Goal: Task Accomplishment & Management: Use online tool/utility

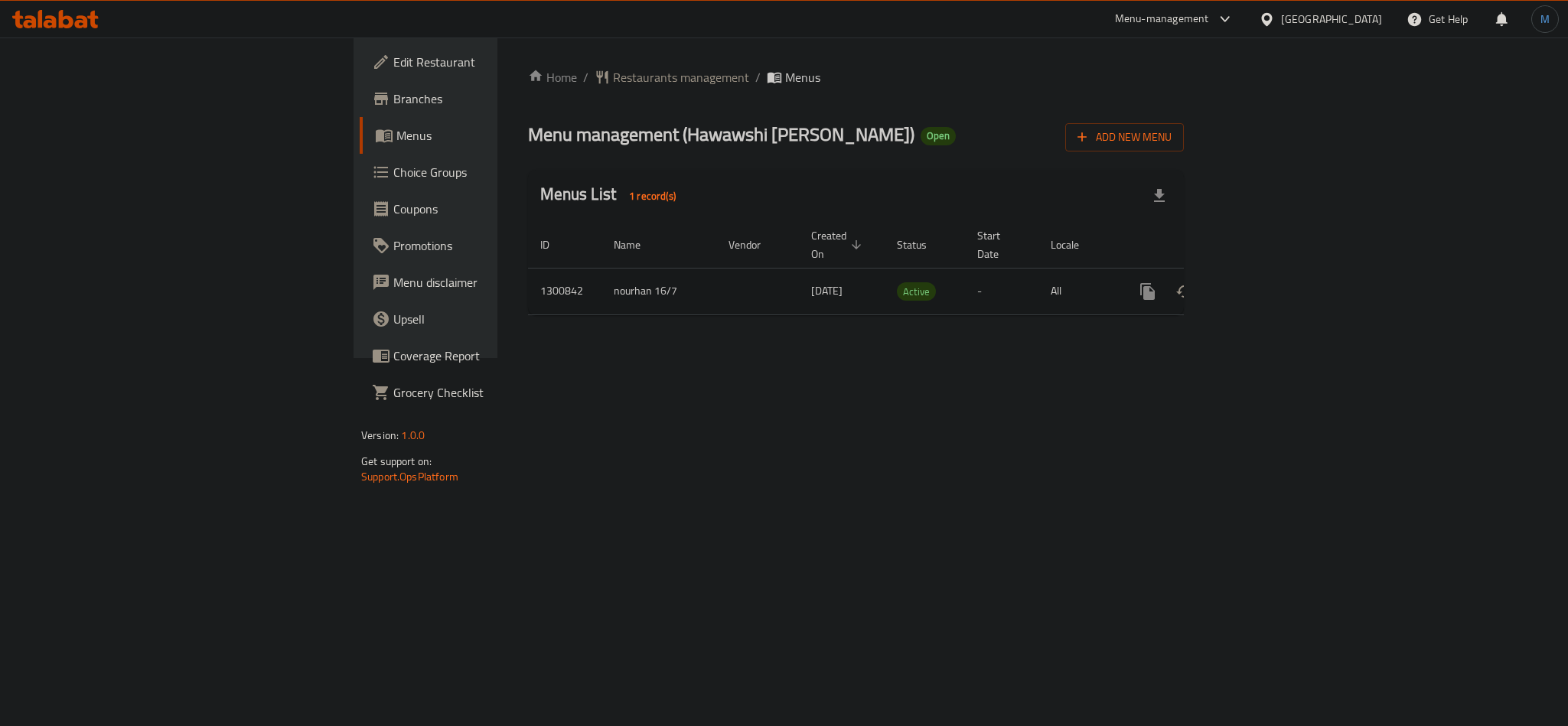
click at [812, 281] on span "[DATE]" at bounding box center [827, 291] width 31 height 20
click at [799, 280] on td "[DATE]" at bounding box center [842, 291] width 85 height 46
drag, startPoint x: 1104, startPoint y: 285, endPoint x: 298, endPoint y: 269, distance: 806.2
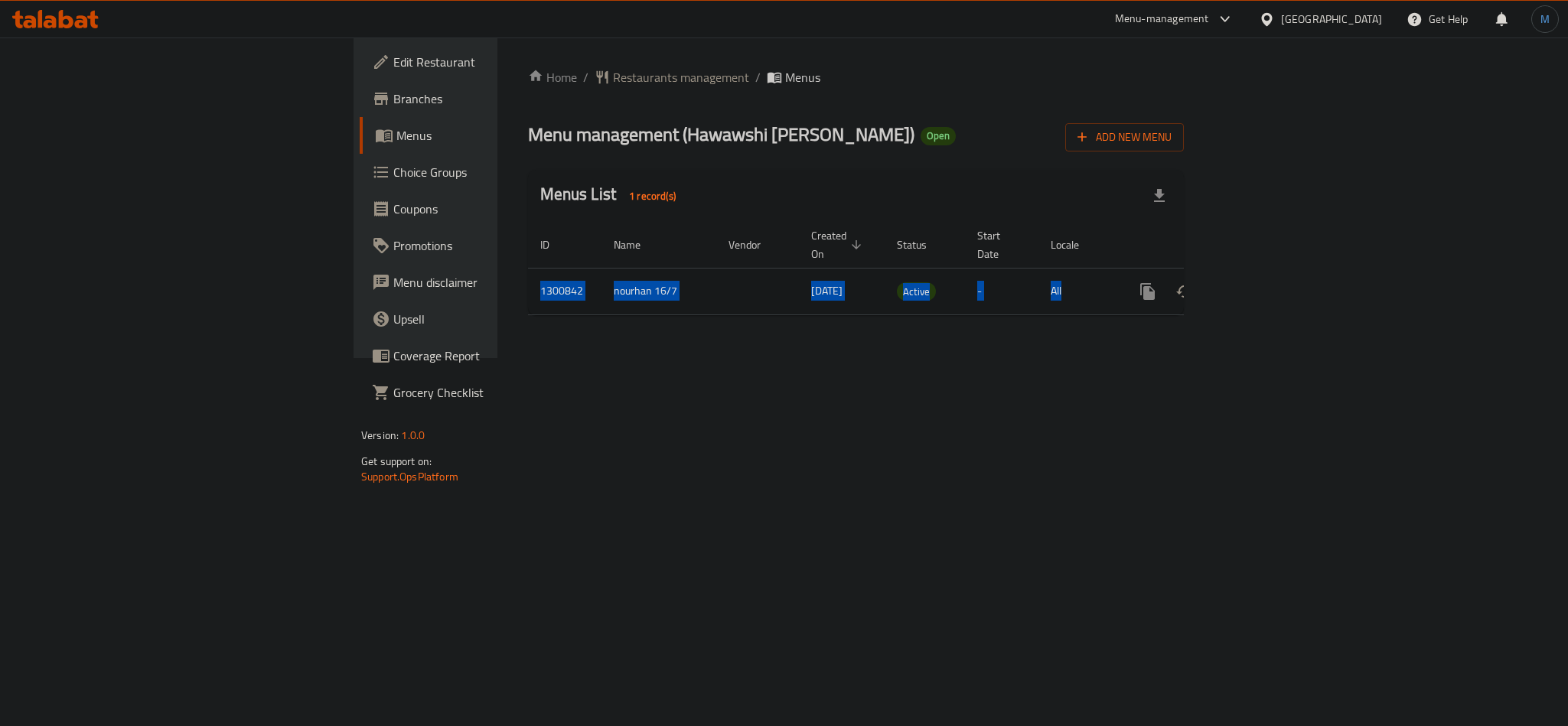
click at [528, 269] on tr "1300842 nourhan 16/7 [DATE] Active - All" at bounding box center [908, 291] width 761 height 46
click at [528, 269] on td "1300842" at bounding box center [564, 291] width 74 height 46
drag, startPoint x: 298, startPoint y: 269, endPoint x: 1195, endPoint y: 271, distance: 897.0
click at [1195, 271] on tr "1300842 nourhan 16/7 [DATE] Active - All" at bounding box center [908, 291] width 761 height 46
click at [1118, 271] on td "All" at bounding box center [1078, 291] width 79 height 46
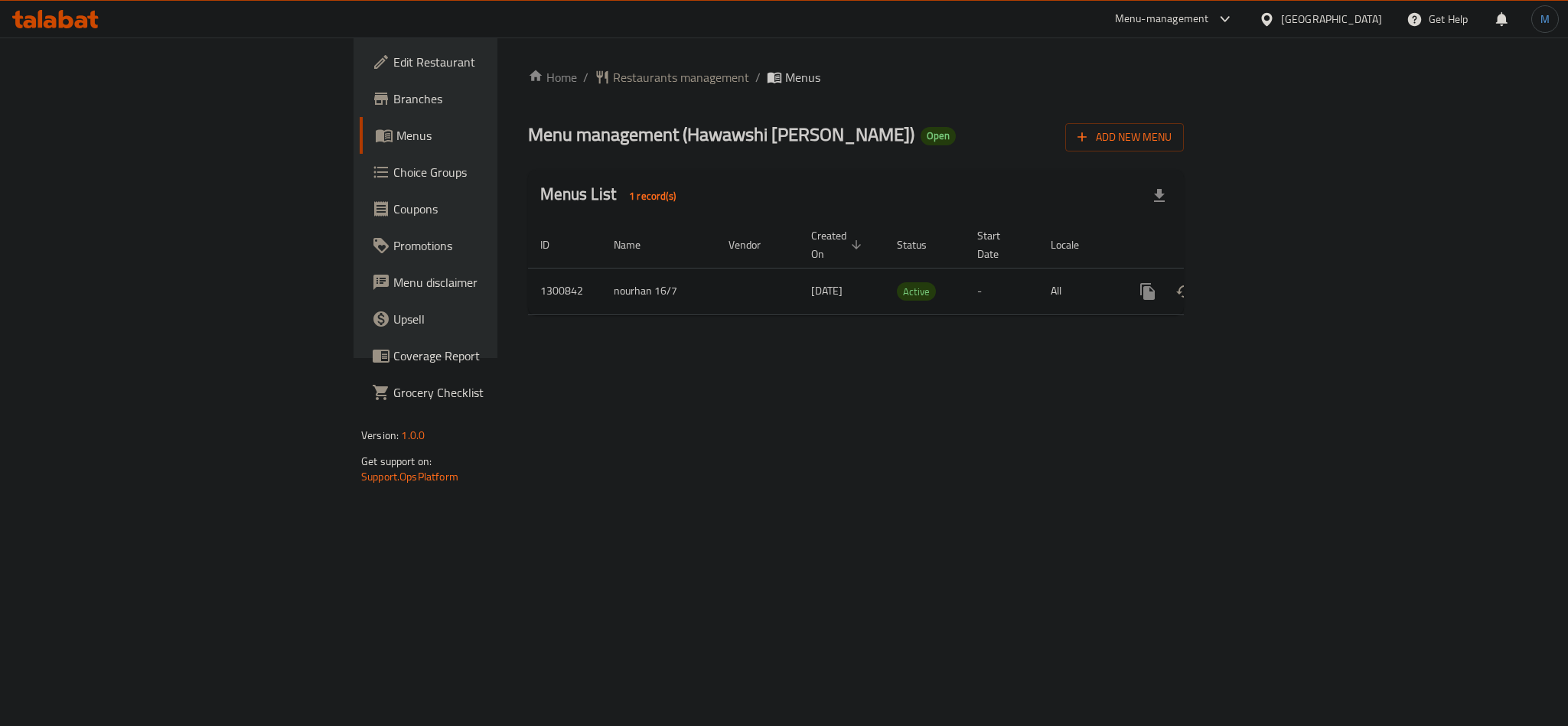
drag, startPoint x: 294, startPoint y: 278, endPoint x: 697, endPoint y: 281, distance: 403.0
click at [697, 281] on tr "1300842 nourhan 16/7 [DATE] Active - All" at bounding box center [908, 291] width 761 height 46
drag, startPoint x: 834, startPoint y: 276, endPoint x: 845, endPoint y: 276, distance: 11.0
click at [885, 276] on td "Active" at bounding box center [925, 291] width 80 height 46
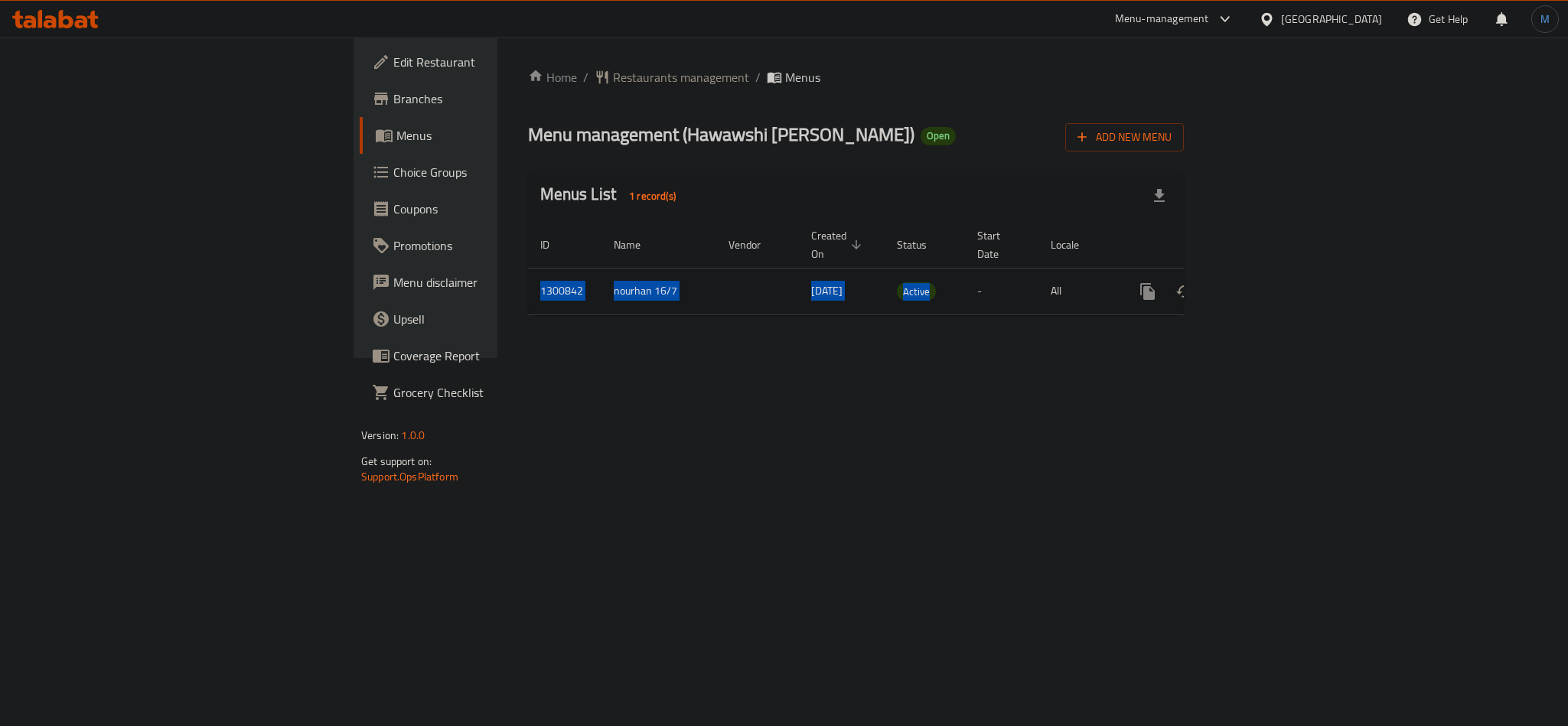
drag, startPoint x: 845, startPoint y: 276, endPoint x: 296, endPoint y: 282, distance: 549.0
click at [528, 282] on tr "1300842 nourhan 16/7 [DATE] Active - All" at bounding box center [908, 291] width 761 height 46
click at [528, 282] on td "1300842" at bounding box center [564, 291] width 74 height 46
drag, startPoint x: 296, startPoint y: 282, endPoint x: 1259, endPoint y: 280, distance: 963.0
click at [1259, 280] on tr "1300842 nourhan 16/7 [DATE] Active - All" at bounding box center [908, 291] width 761 height 46
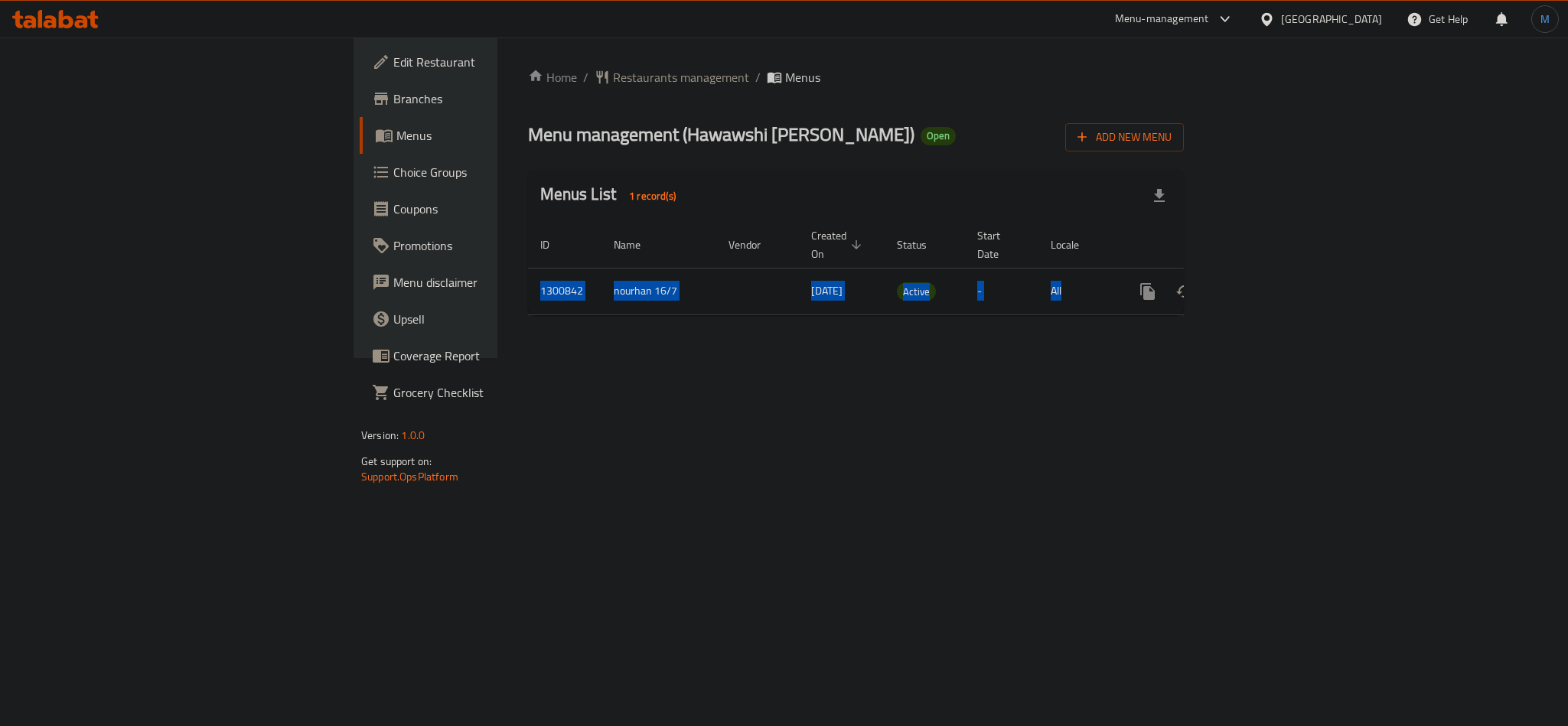
click at [1118, 280] on td "All" at bounding box center [1078, 291] width 79 height 46
drag, startPoint x: 1259, startPoint y: 280, endPoint x: 280, endPoint y: 265, distance: 979.1
click at [497, 265] on div "Home / Restaurants management / Menus Menu management ( Hawawshi [PERSON_NAME] …" at bounding box center [856, 198] width 717 height 320
drag, startPoint x: 280, startPoint y: 265, endPoint x: 1546, endPoint y: 270, distance: 1266.0
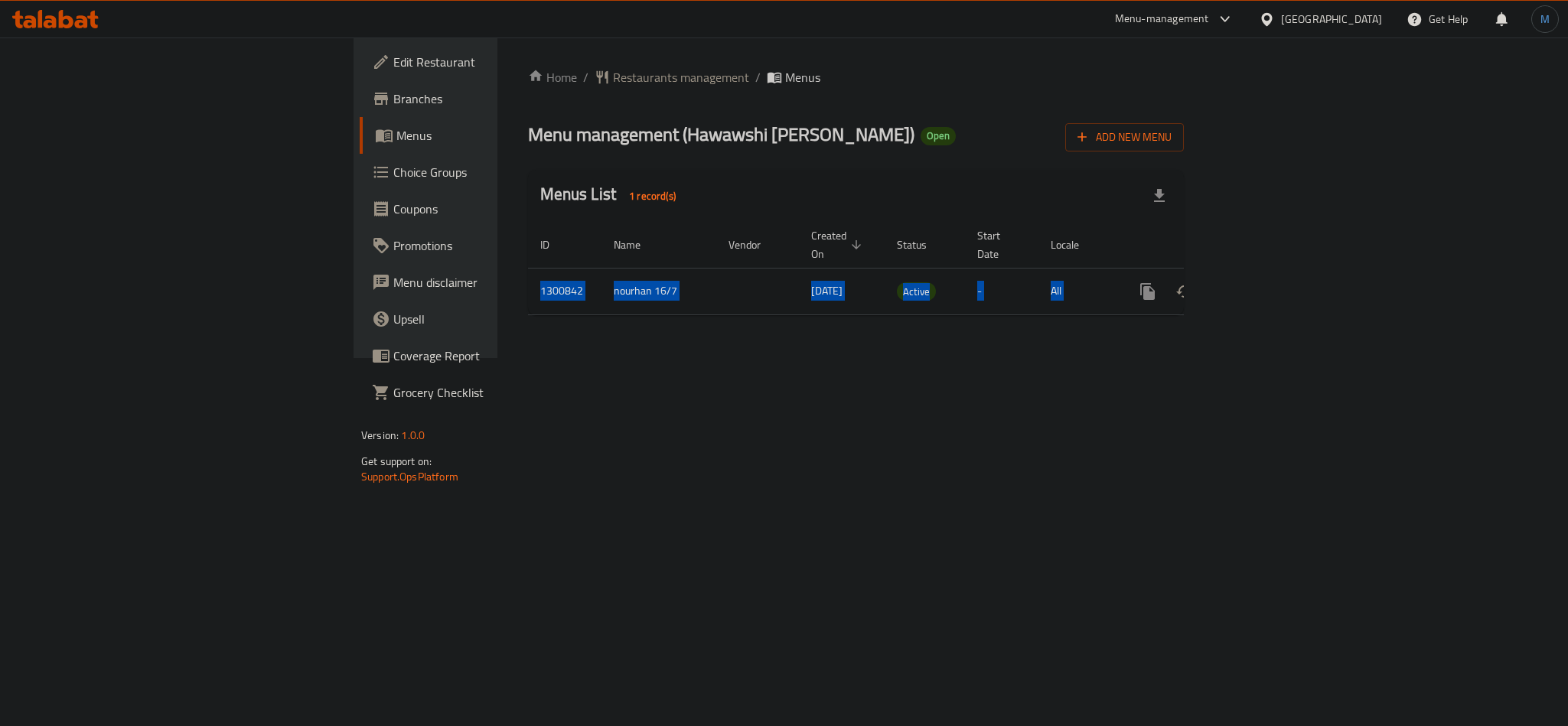
click at [1215, 270] on div "Home / Restaurants management / Menus Menu management ( Hawawshi [PERSON_NAME] …" at bounding box center [856, 198] width 717 height 320
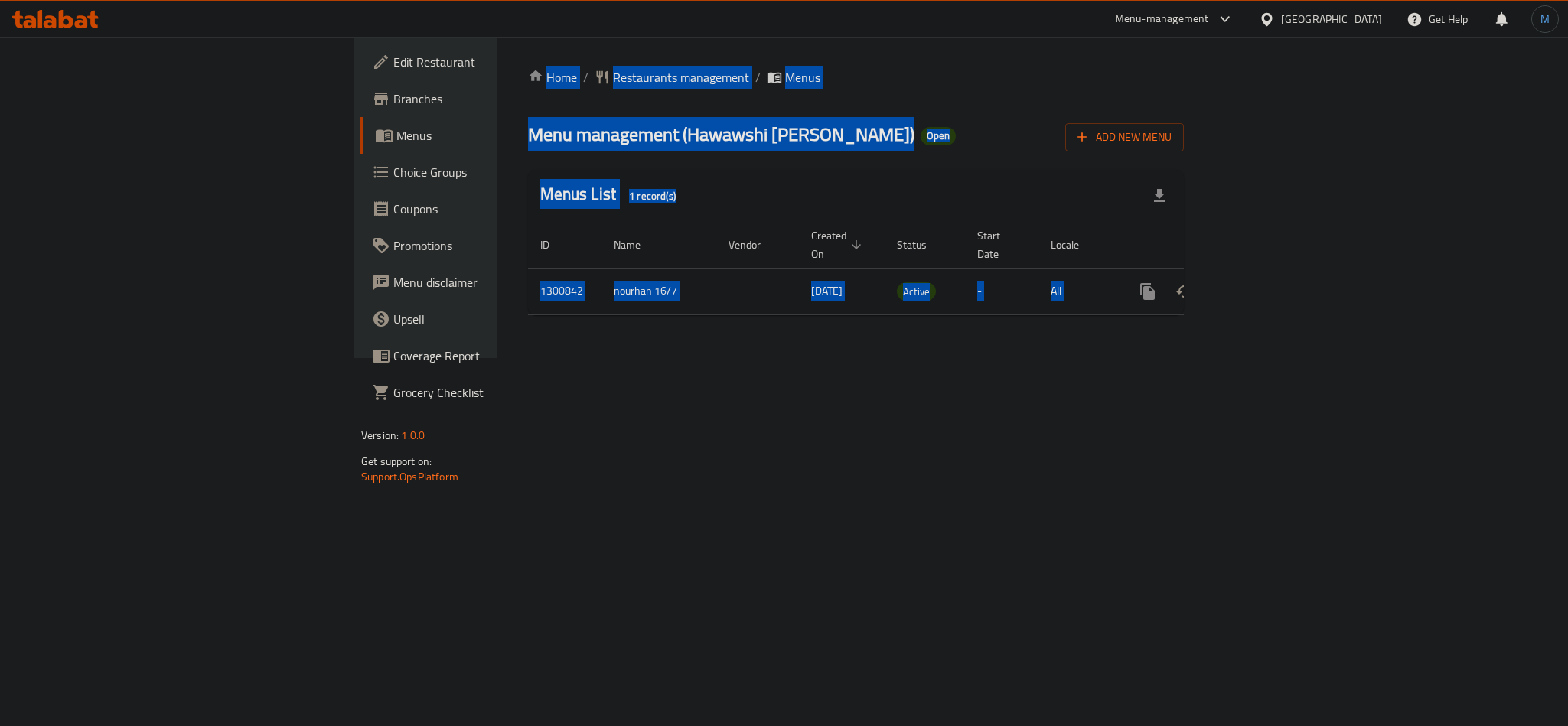
drag, startPoint x: 1546, startPoint y: 270, endPoint x: 271, endPoint y: 44, distance: 1294.9
click at [497, 44] on div "Home / Restaurants management / Menus Menu management ( Hawawshi [PERSON_NAME] …" at bounding box center [856, 198] width 717 height 320
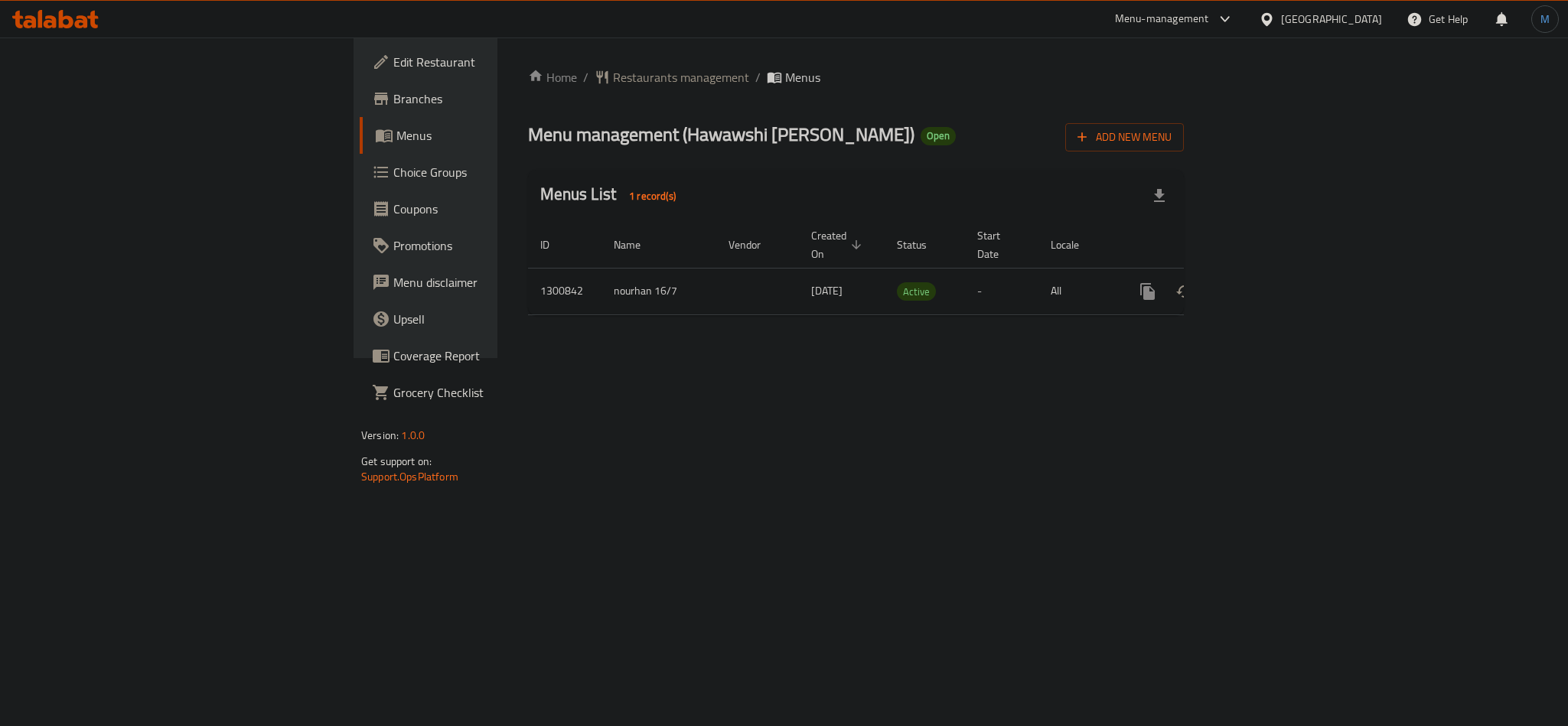
click at [497, 44] on div "Home / Restaurants management / Menus Menu management ( Hawawshi [PERSON_NAME] …" at bounding box center [856, 198] width 717 height 320
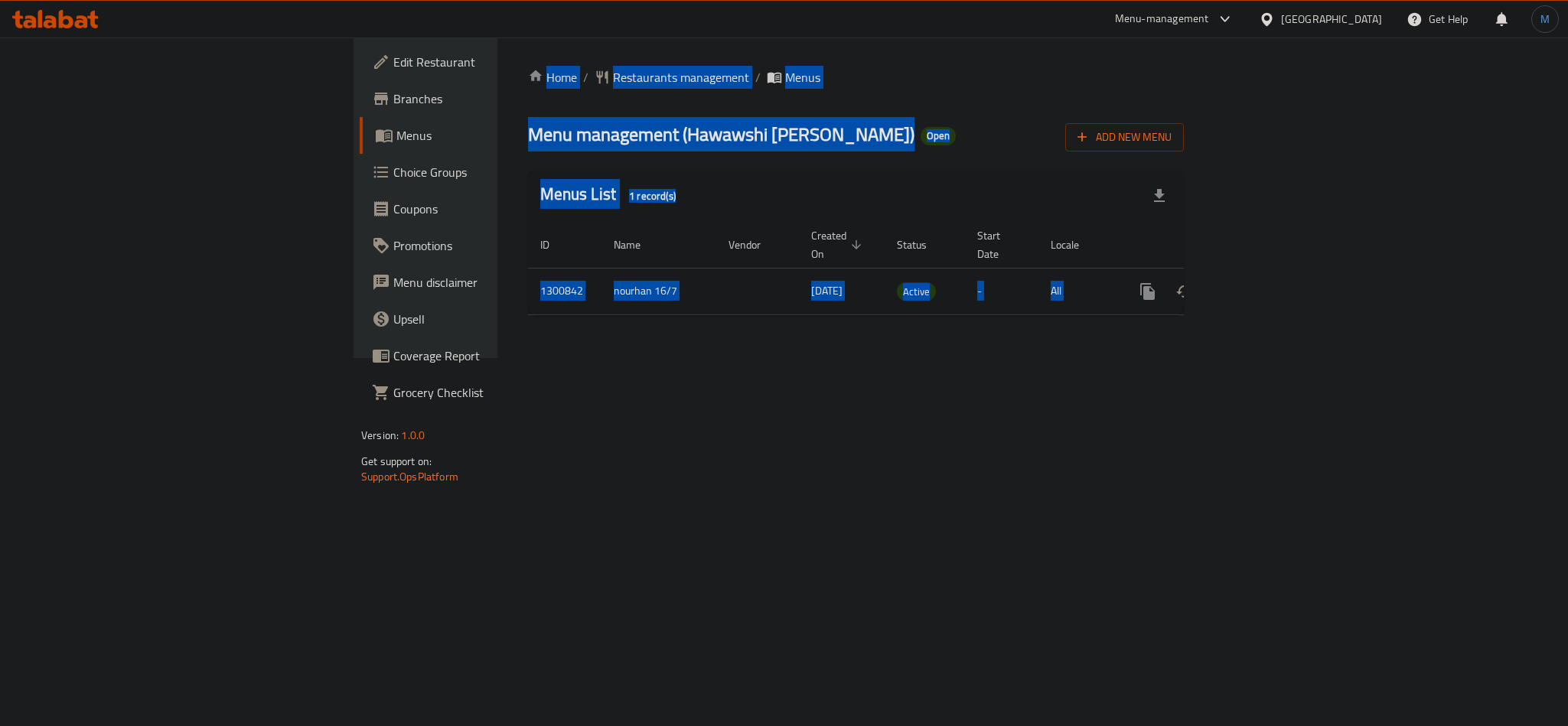
drag, startPoint x: 271, startPoint y: 44, endPoint x: 1402, endPoint y: 457, distance: 1204.0
click at [1215, 359] on div "Home / Restaurants management / Menus Menu management ( Hawawshi [PERSON_NAME] …" at bounding box center [856, 198] width 717 height 320
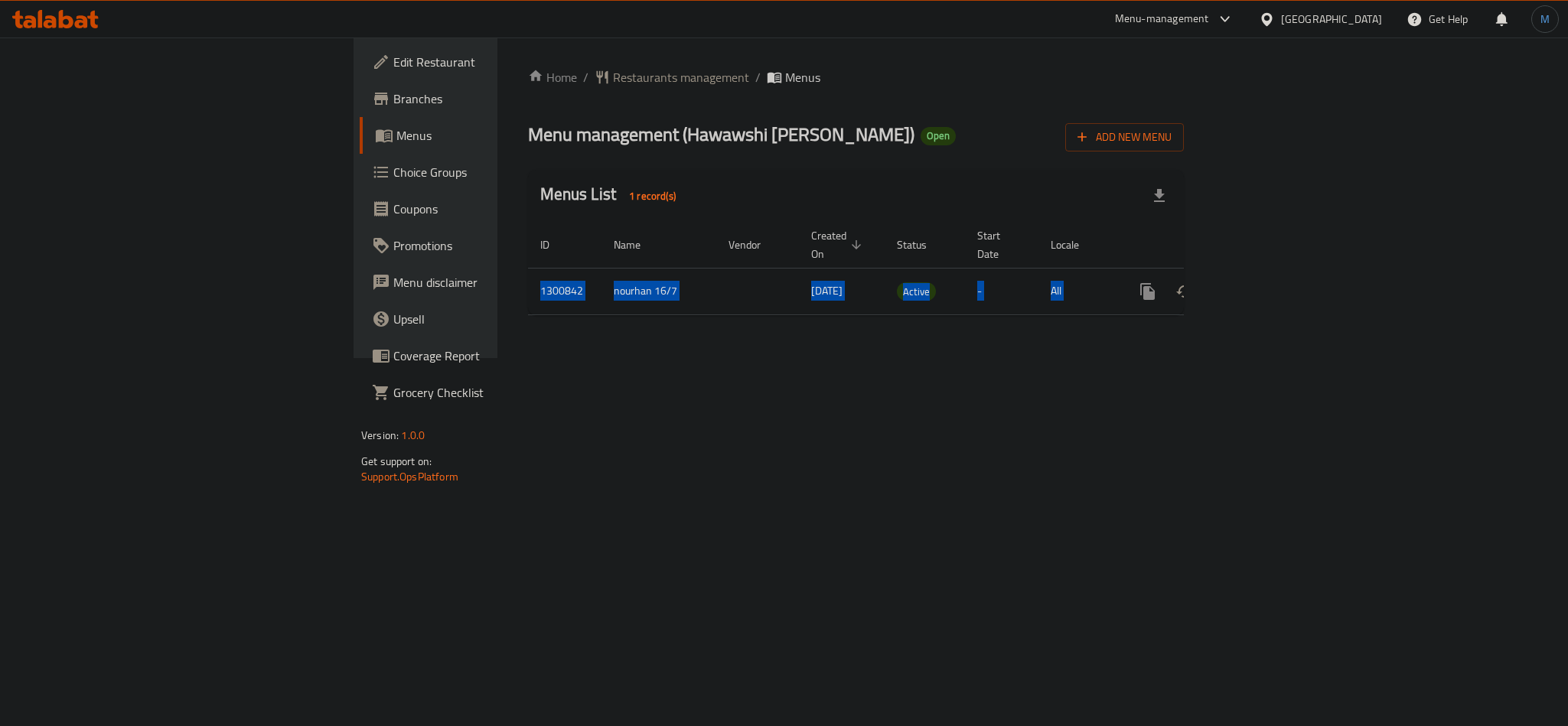
click at [1215, 359] on div "Home / Restaurants management / Menus Menu management ( Hawawshi [PERSON_NAME] …" at bounding box center [856, 198] width 717 height 320
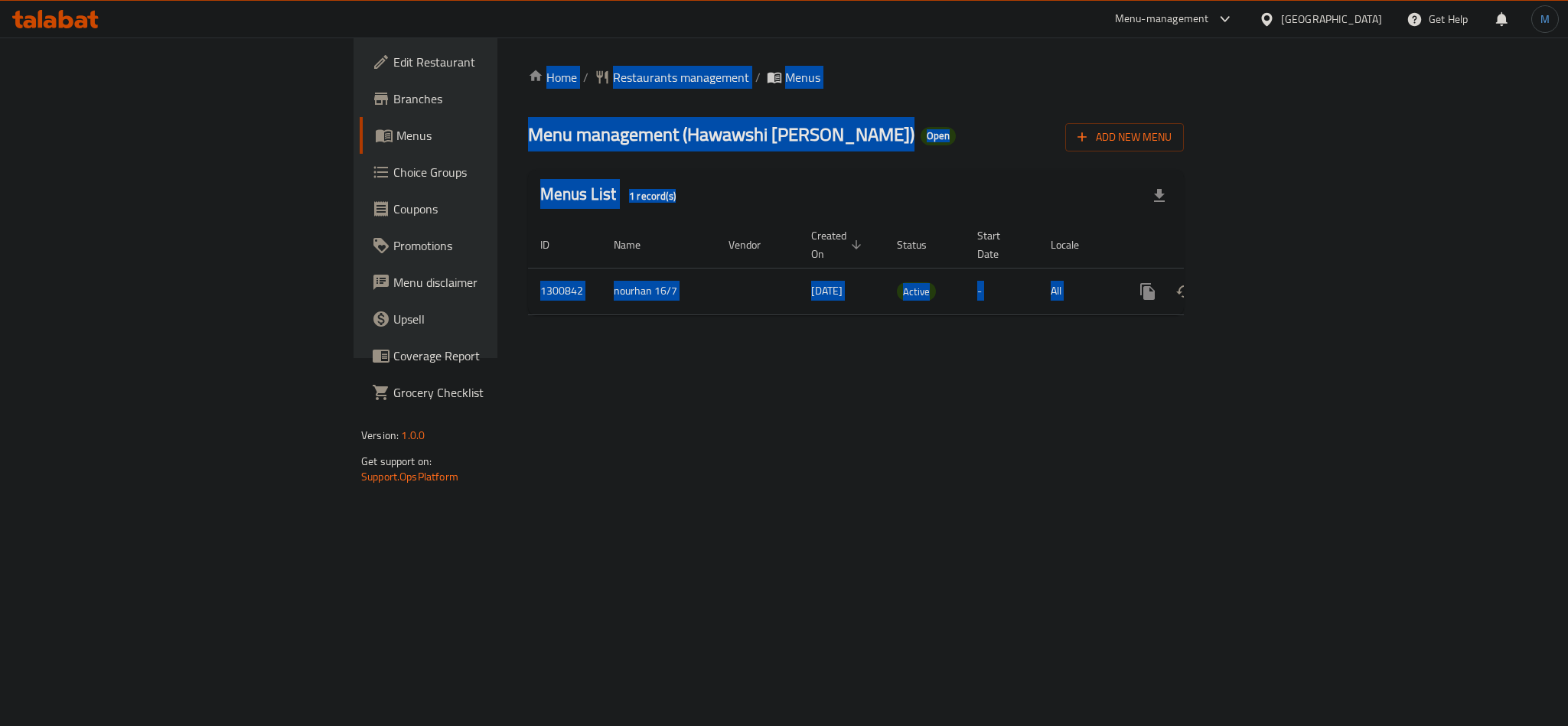
drag, startPoint x: 1402, startPoint y: 457, endPoint x: 267, endPoint y: 46, distance: 1207.1
click at [497, 46] on div "Home / Restaurants management / Menus Menu management ( Hawawshi [PERSON_NAME] …" at bounding box center [856, 198] width 717 height 320
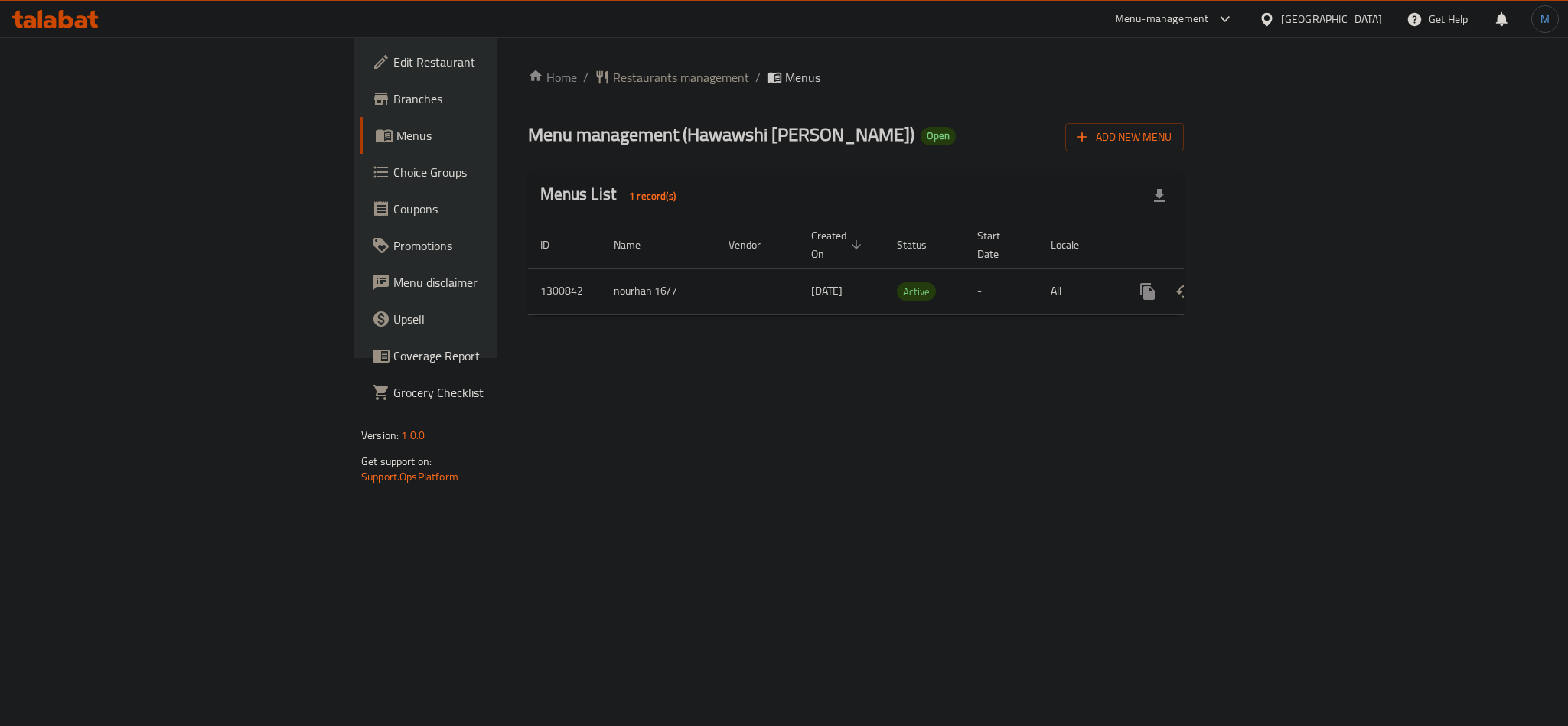
click at [497, 46] on div "Home / Restaurants management / Menus Menu management ( Hawawshi [PERSON_NAME] …" at bounding box center [856, 198] width 717 height 320
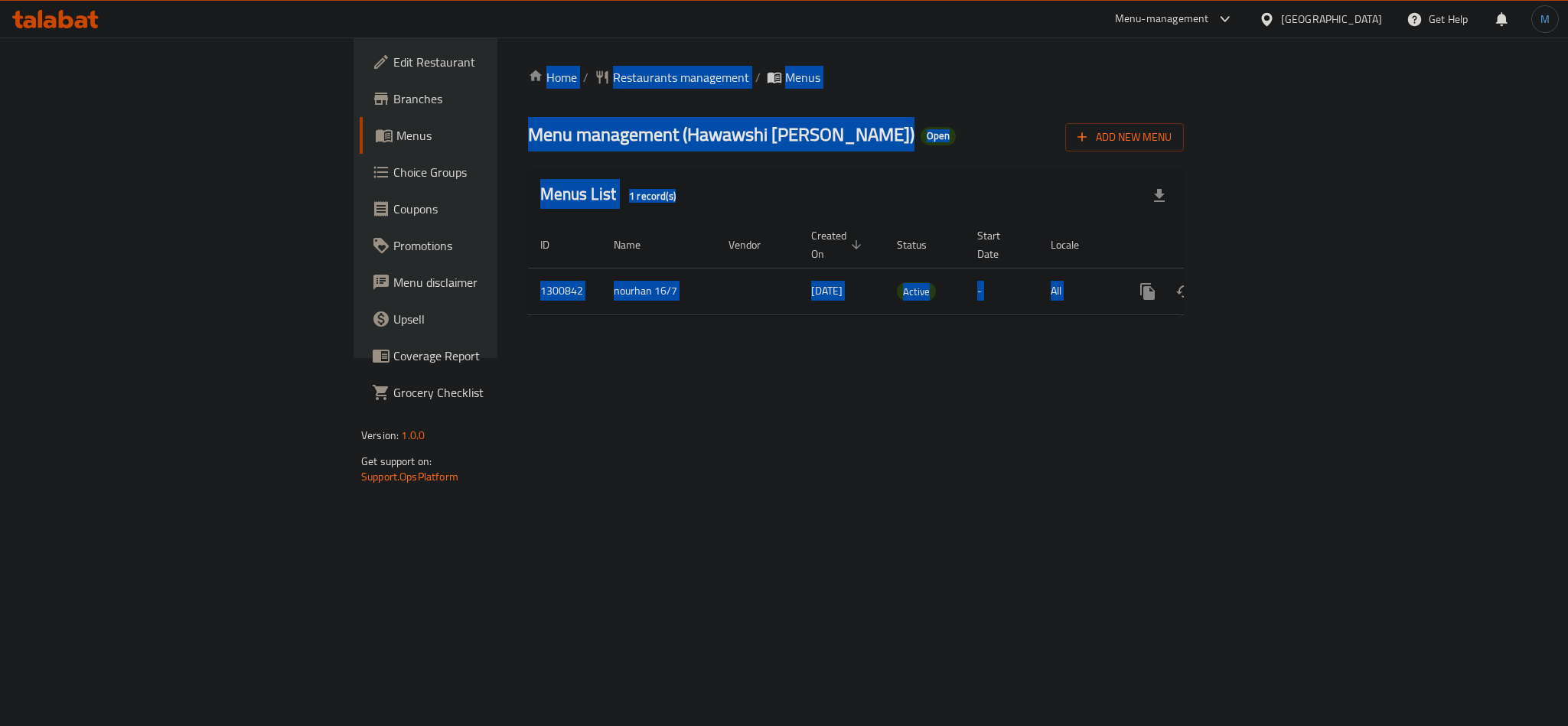
drag, startPoint x: 267, startPoint y: 46, endPoint x: 1033, endPoint y: 435, distance: 859.1
click at [1033, 359] on div "Home / Restaurants management / Menus Menu management ( Hawawshi [PERSON_NAME] …" at bounding box center [856, 198] width 717 height 320
drag, startPoint x: 1033, startPoint y: 435, endPoint x: 279, endPoint y: 58, distance: 843.0
click at [497, 58] on div "Home / Restaurants management / Menus Menu management ( Hawawshi [PERSON_NAME] …" at bounding box center [856, 198] width 717 height 320
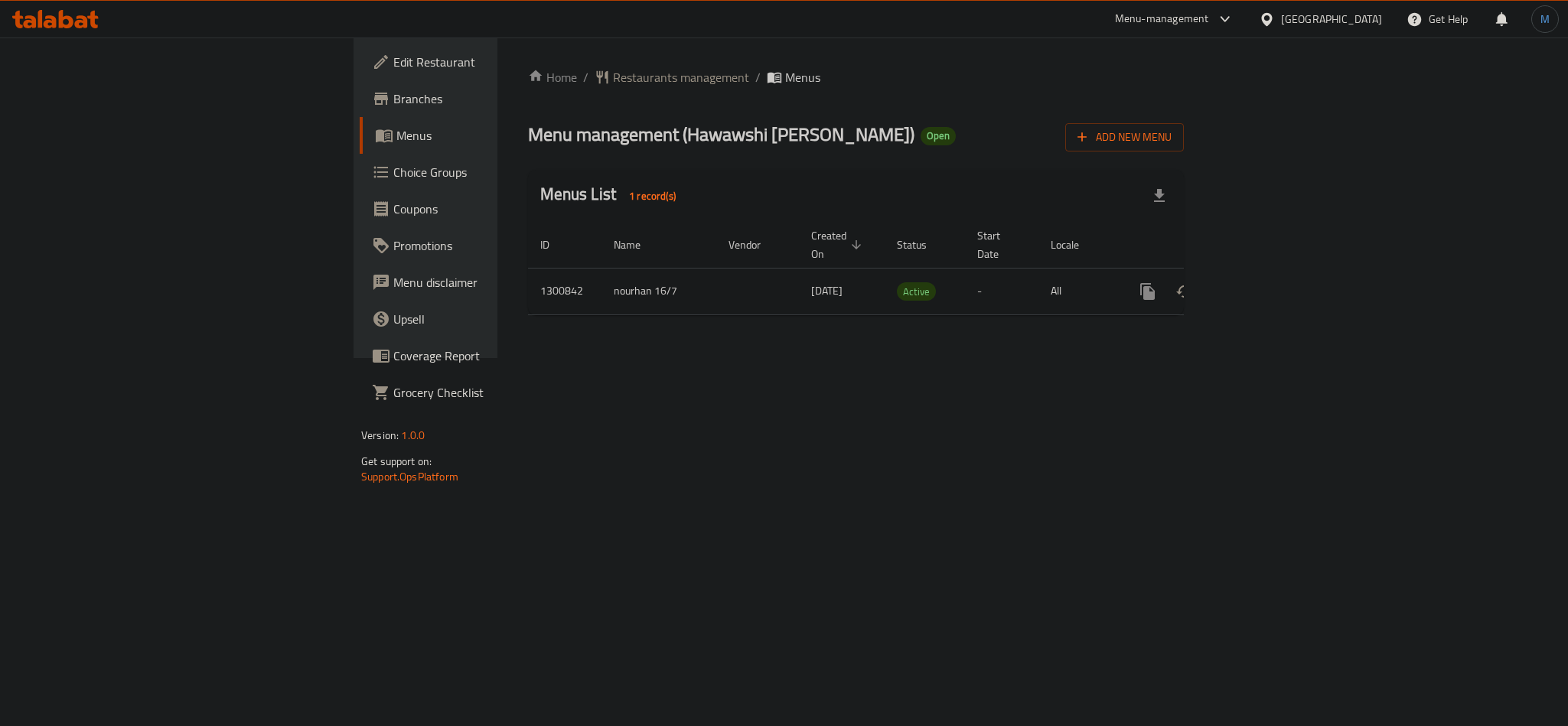
click at [497, 58] on div "Home / Restaurants management / Menus Menu management ( Hawawshi [PERSON_NAME] …" at bounding box center [856, 198] width 717 height 320
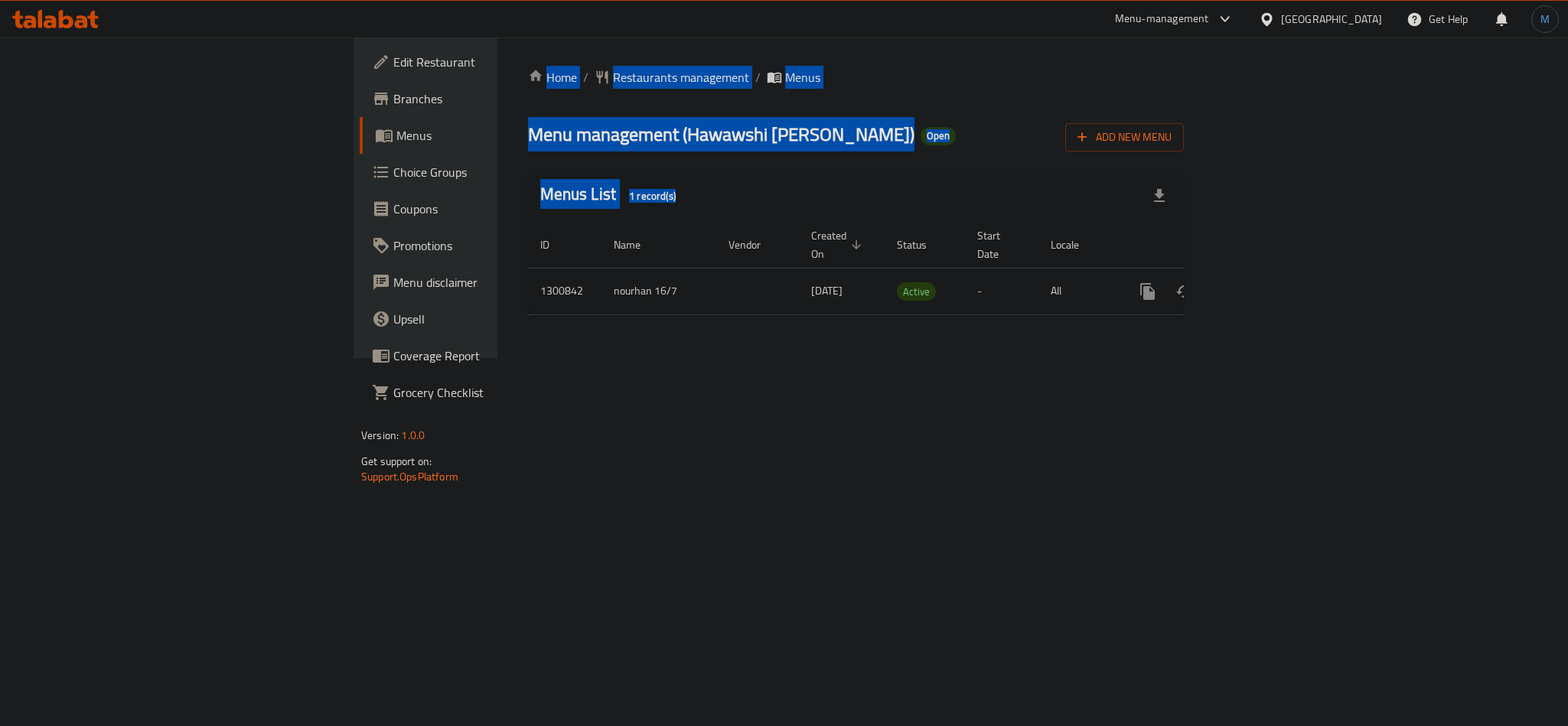
drag, startPoint x: 279, startPoint y: 58, endPoint x: 685, endPoint y: 462, distance: 572.8
click at [685, 359] on div "Home / Restaurants management / Menus Menu management ( Hawawshi [PERSON_NAME] …" at bounding box center [856, 198] width 717 height 320
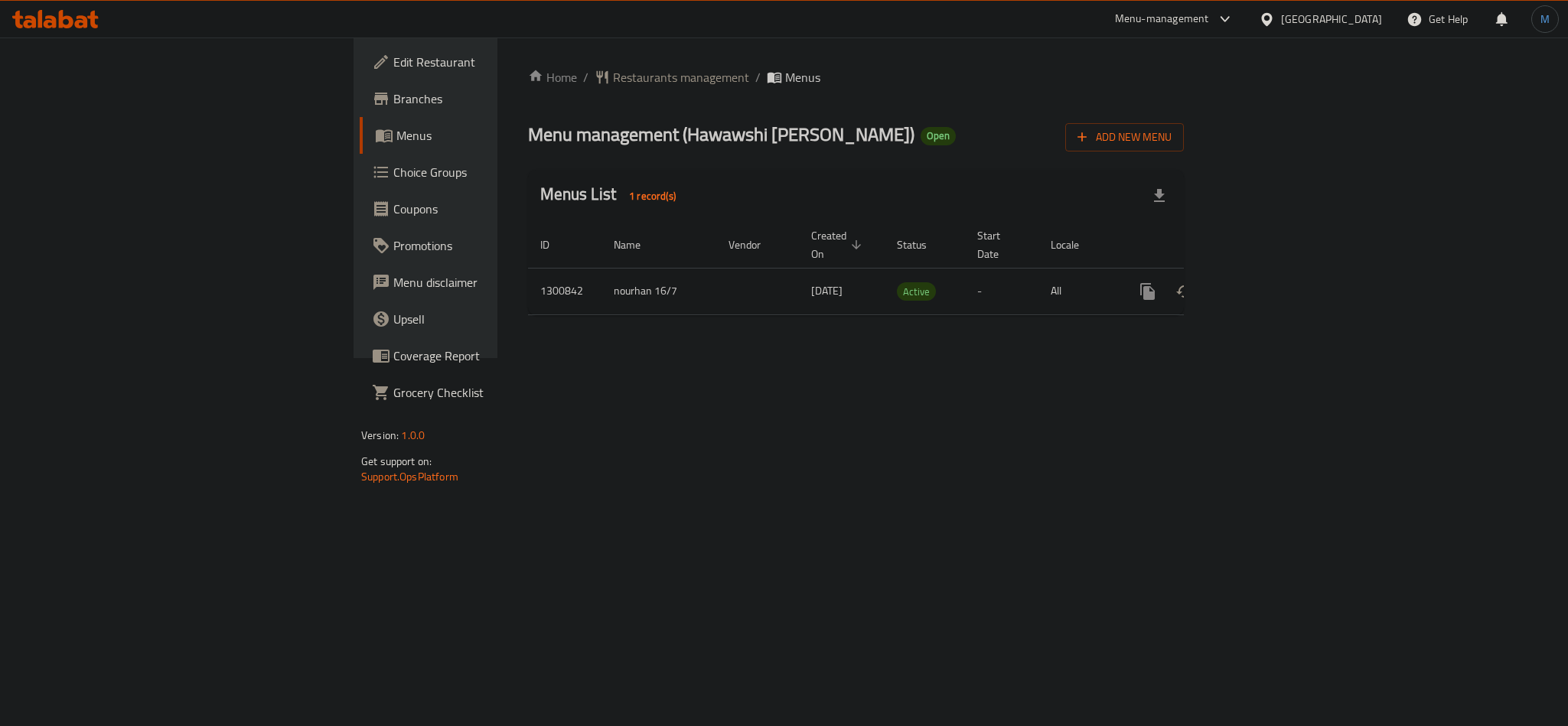
click at [528, 133] on span "Menu management ( Hawawshi [PERSON_NAME] )" at bounding box center [721, 134] width 386 height 35
click at [538, 136] on span "Menu management ( Hawawshi [PERSON_NAME] )" at bounding box center [721, 134] width 386 height 35
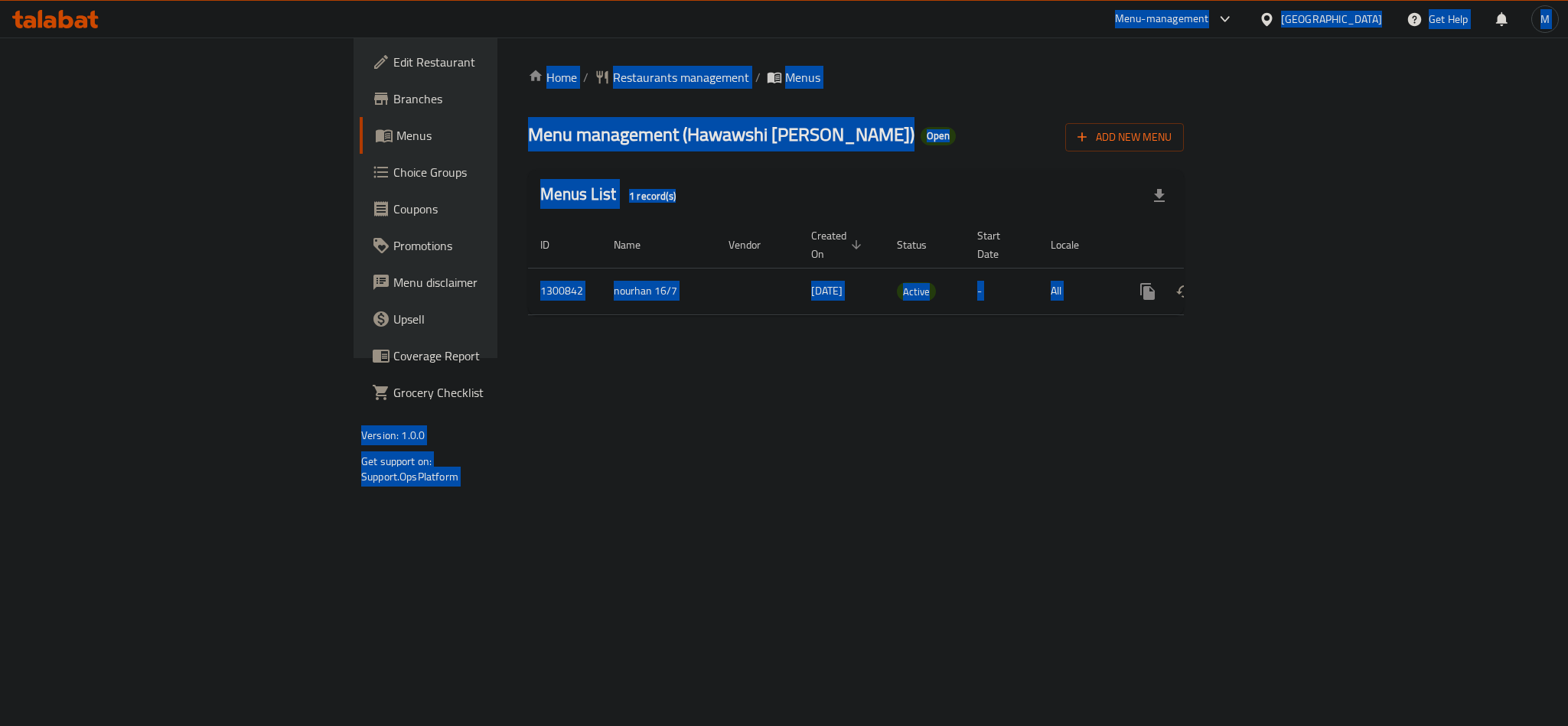
click at [538, 136] on span "Menu management ( Hawawshi [PERSON_NAME] )" at bounding box center [721, 134] width 386 height 35
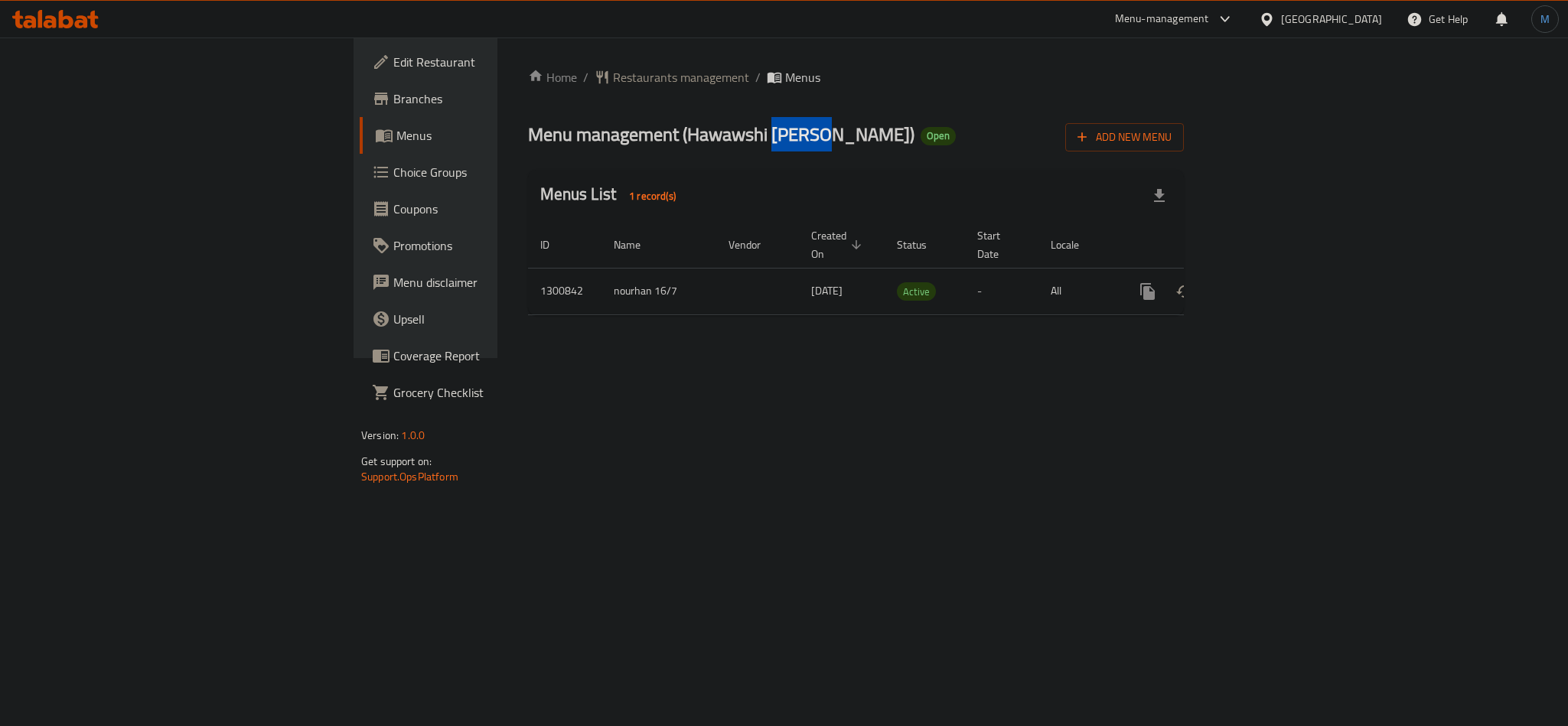
click at [538, 136] on span "Menu management ( Hawawshi [PERSON_NAME] )" at bounding box center [721, 134] width 386 height 35
click at [528, 135] on span "Menu management ( Hawawshi [PERSON_NAME] )" at bounding box center [721, 134] width 386 height 35
drag, startPoint x: 489, startPoint y: 135, endPoint x: 609, endPoint y: 139, distance: 120.1
click at [609, 139] on span "Menu management ( Hawawshi [PERSON_NAME] )" at bounding box center [721, 134] width 386 height 35
copy span "Hawawshi [PERSON_NAME]"
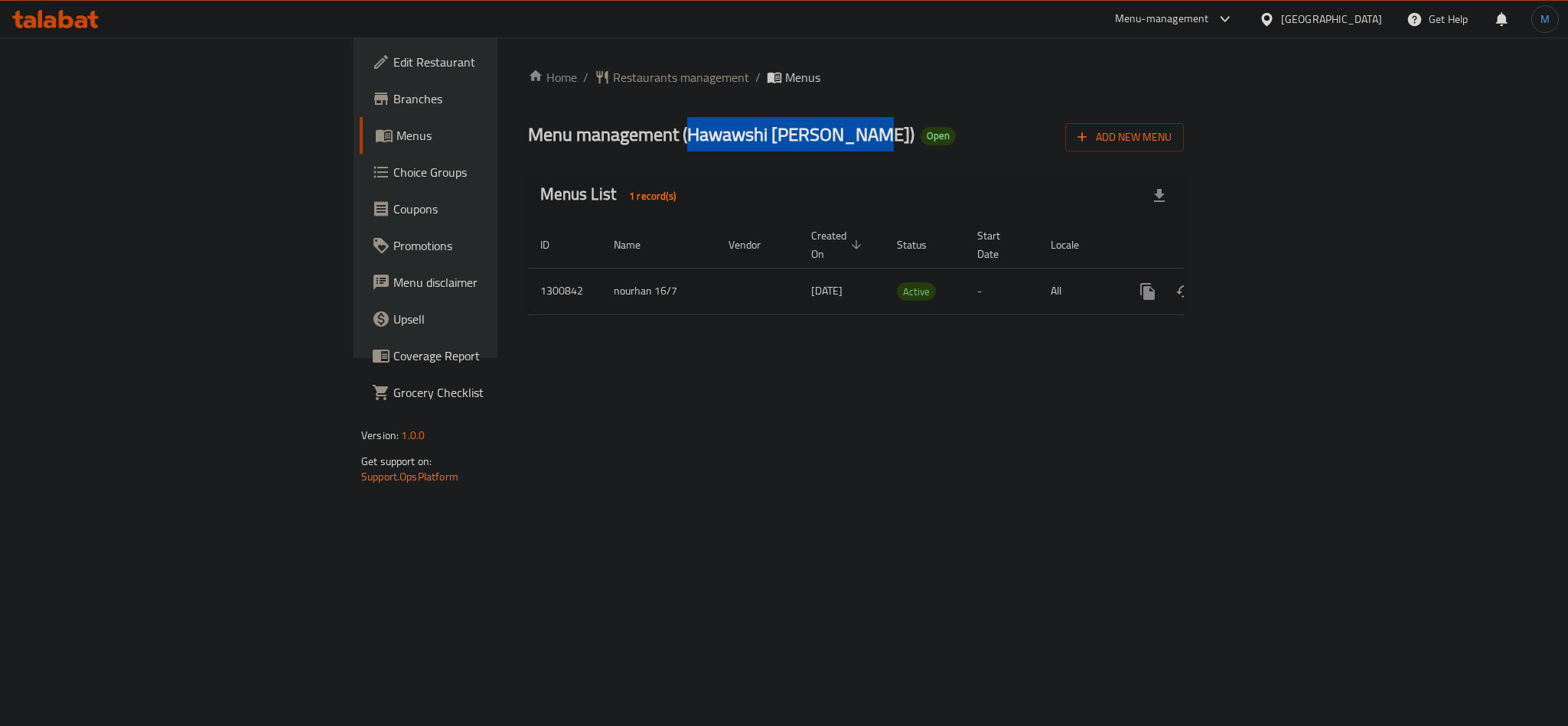
click at [528, 128] on span "Menu management ( Hawawshi [PERSON_NAME] )" at bounding box center [721, 134] width 386 height 35
drag, startPoint x: 511, startPoint y: 128, endPoint x: 616, endPoint y: 140, distance: 105.7
click at [616, 140] on span "Menu management ( Hawawshi [PERSON_NAME] )" at bounding box center [721, 134] width 386 height 35
click at [799, 273] on td "[DATE]" at bounding box center [842, 291] width 85 height 46
click at [885, 286] on td "Active" at bounding box center [925, 291] width 80 height 46
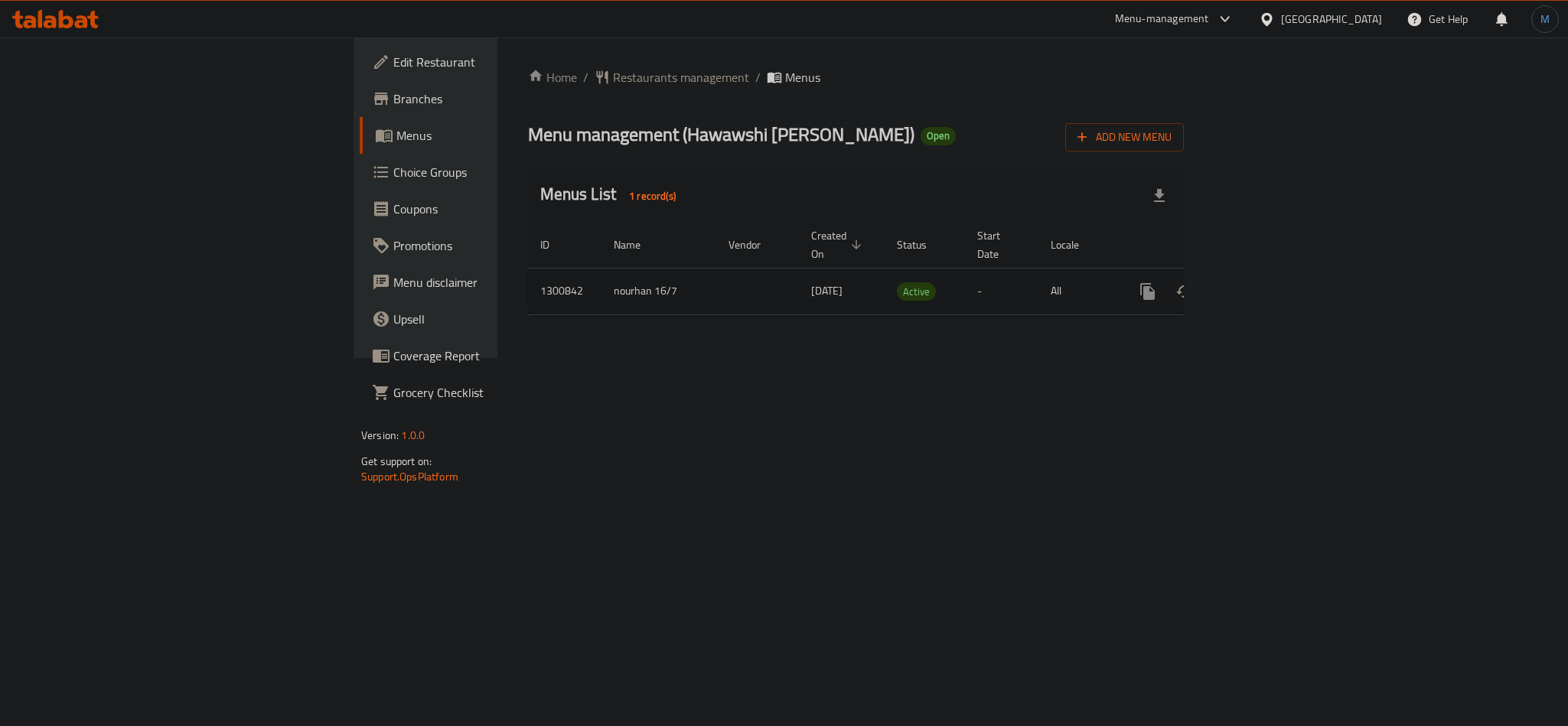
click at [885, 286] on td "Active" at bounding box center [925, 291] width 80 height 46
click at [897, 283] on span "Active" at bounding box center [917, 292] width 39 height 18
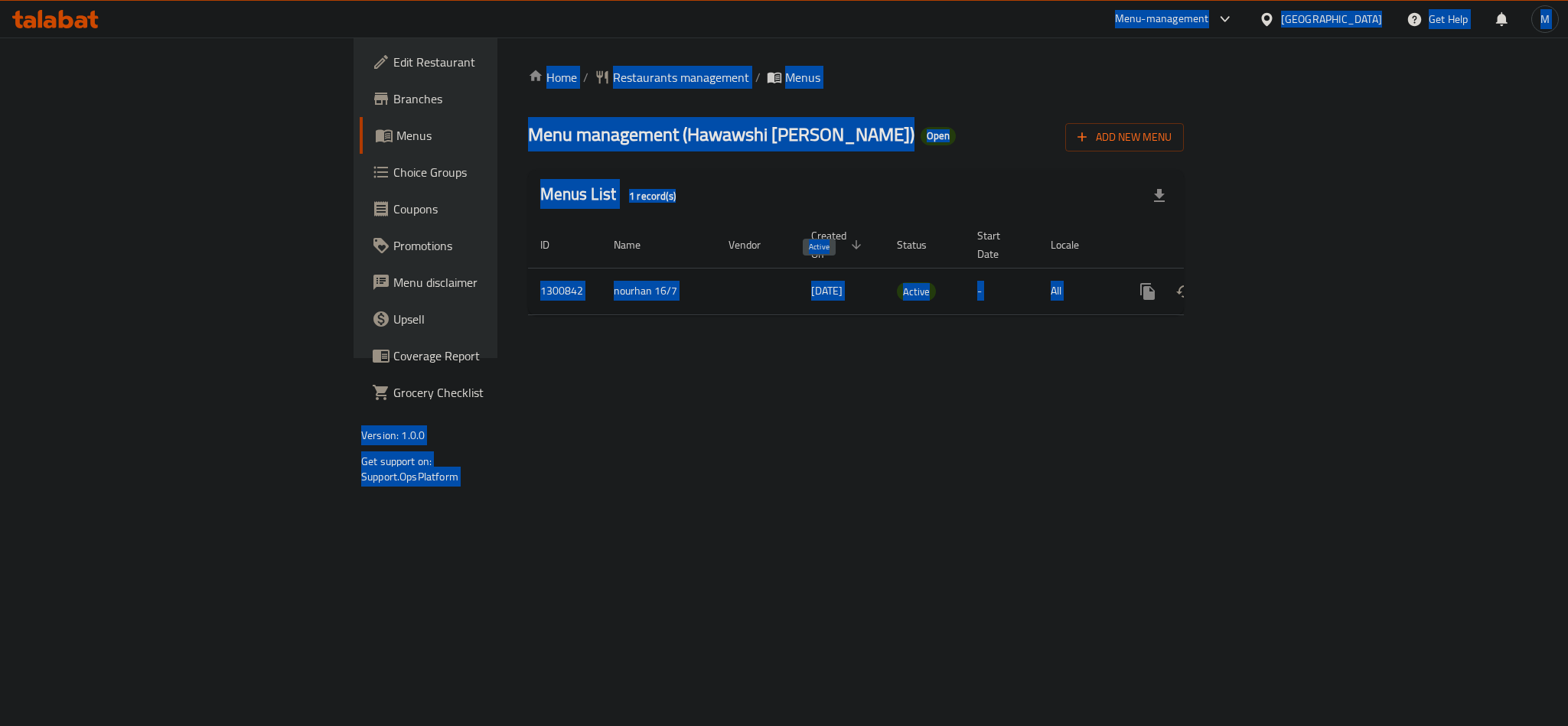
click at [897, 283] on span "Active" at bounding box center [917, 292] width 39 height 18
click at [770, 129] on div "Menu management ( Hawawshi [PERSON_NAME] ) Open Add New Menu" at bounding box center [855, 134] width 656 height 35
click at [796, 135] on div "Menu management ( Hawawshi [PERSON_NAME] ) Open Add New Menu" at bounding box center [855, 134] width 656 height 35
click at [797, 136] on div "Menu management ( Hawawshi [PERSON_NAME] ) Open Add New Menu" at bounding box center [855, 134] width 656 height 35
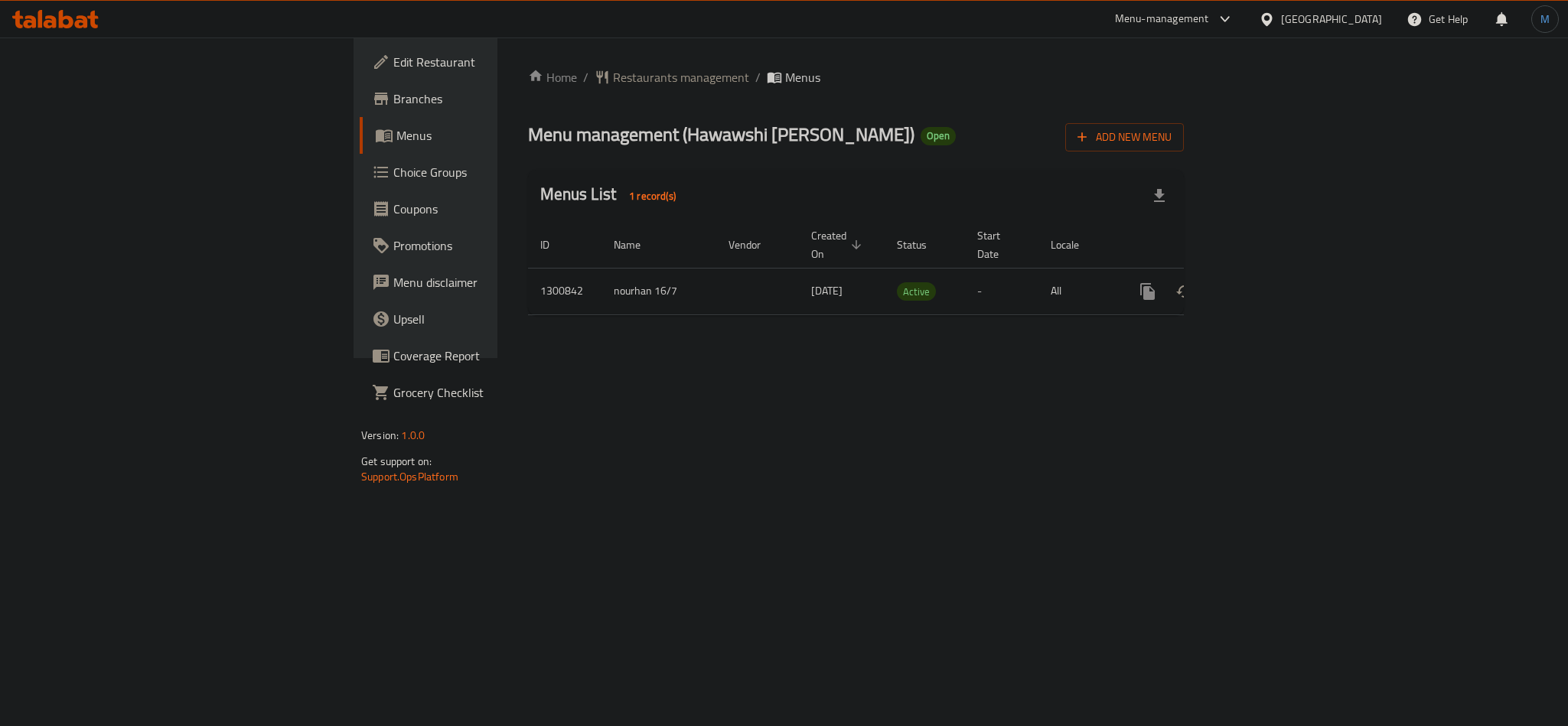
click at [577, 132] on span "Menu management ( Hawawshi [PERSON_NAME] )" at bounding box center [721, 134] width 386 height 35
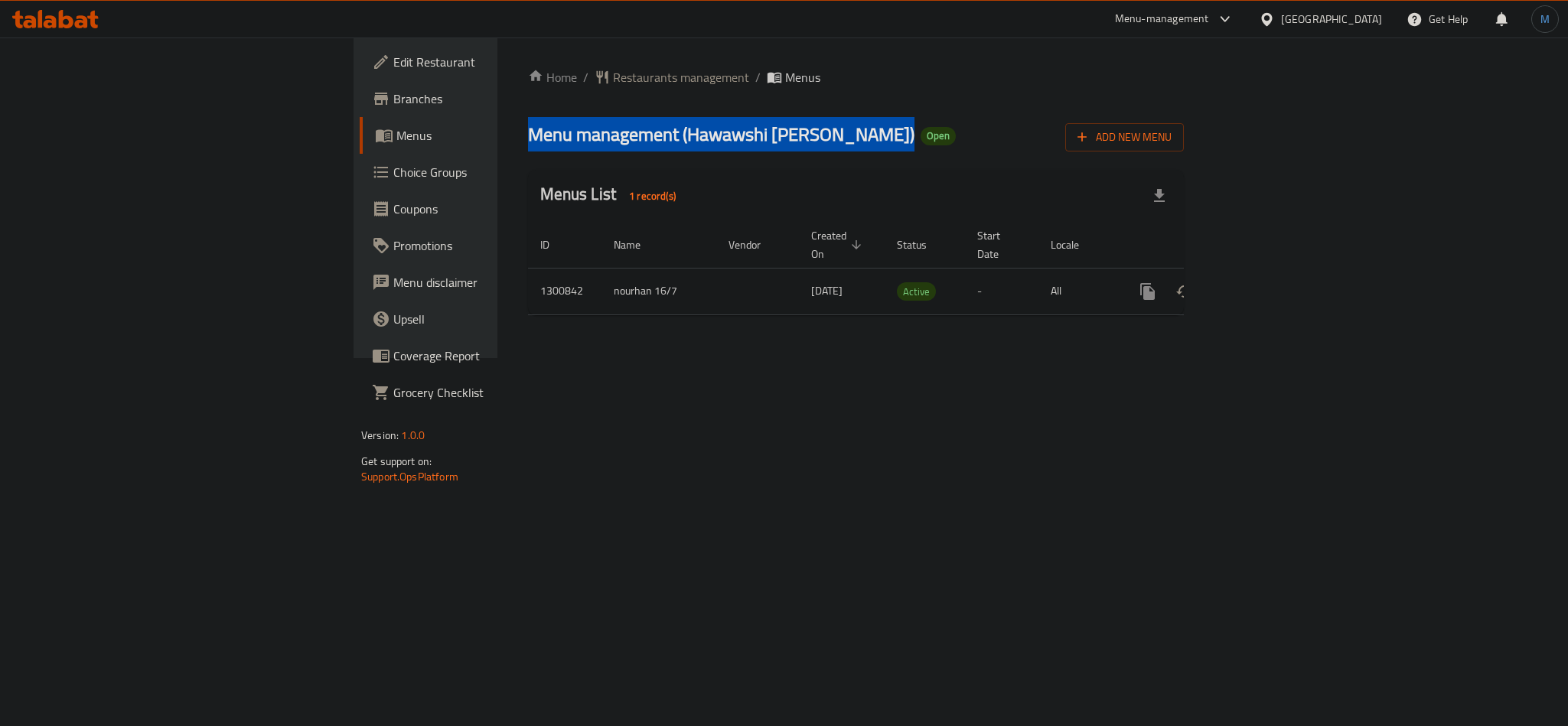
click at [577, 132] on span "Menu management ( Hawawshi [PERSON_NAME] )" at bounding box center [721, 134] width 386 height 35
click at [528, 145] on span "Menu management ( Hawawshi [PERSON_NAME] )" at bounding box center [721, 134] width 386 height 35
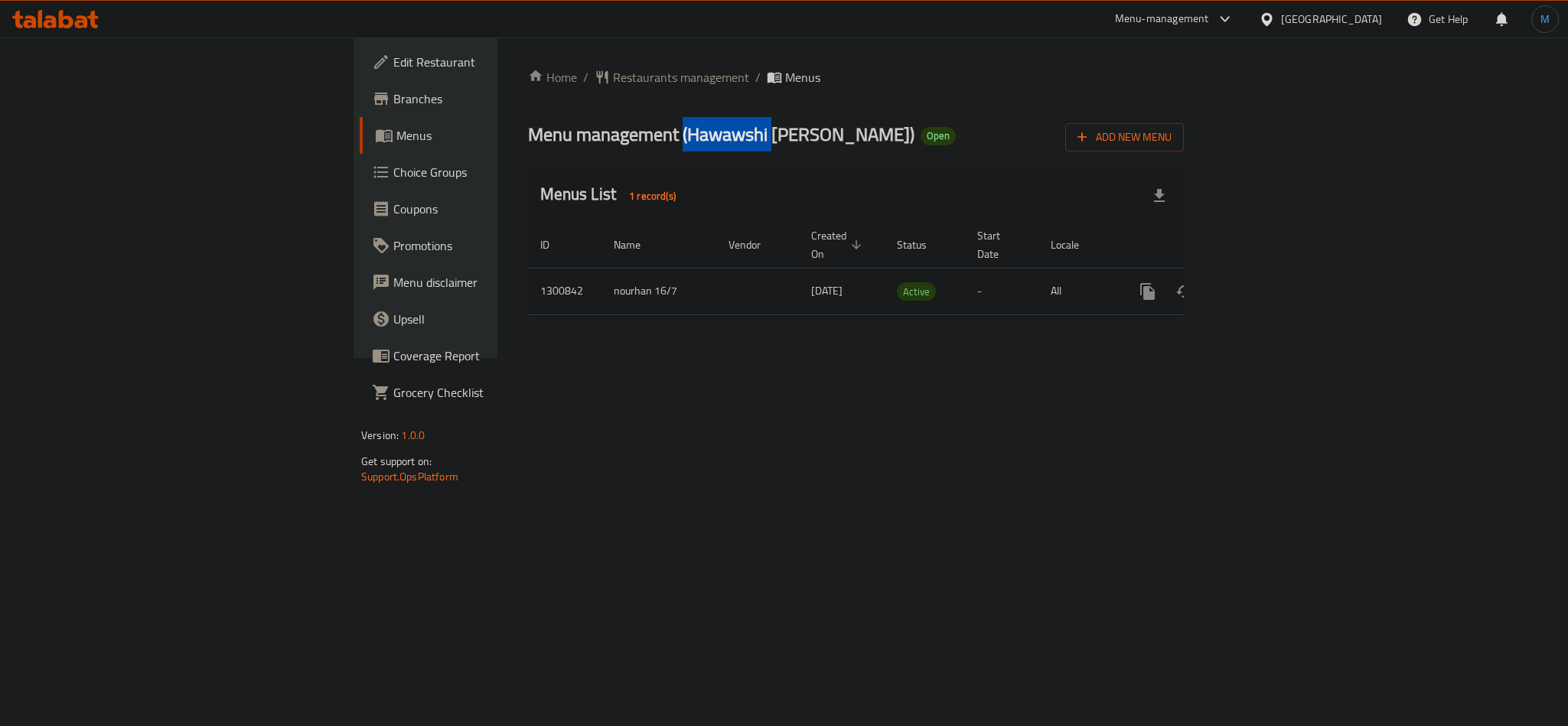
drag, startPoint x: 448, startPoint y: 145, endPoint x: 533, endPoint y: 145, distance: 85.0
click at [533, 145] on span "Menu management ( Hawawshi [PERSON_NAME] )" at bounding box center [721, 134] width 386 height 35
drag, startPoint x: 513, startPoint y: 142, endPoint x: 598, endPoint y: 140, distance: 85.0
click at [598, 140] on span "Menu management ( Hawawshi [PERSON_NAME] )" at bounding box center [721, 134] width 386 height 35
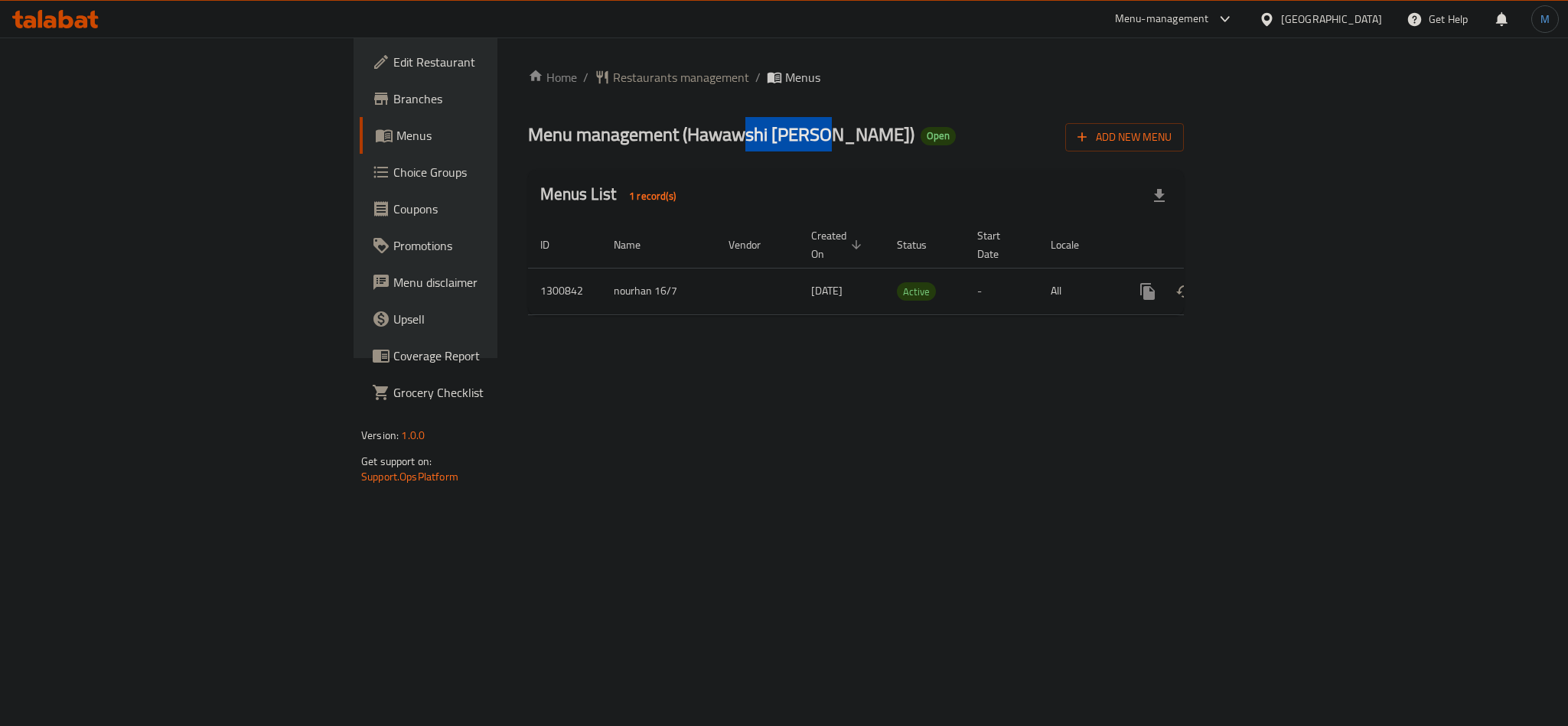
click at [598, 140] on span "Menu management ( Hawawshi [PERSON_NAME] )" at bounding box center [721, 134] width 386 height 35
drag, startPoint x: 598, startPoint y: 140, endPoint x: 494, endPoint y: 134, distance: 104.2
click at [528, 134] on span "Menu management ( Hawawshi [PERSON_NAME] )" at bounding box center [721, 134] width 386 height 35
drag, startPoint x: 494, startPoint y: 134, endPoint x: 613, endPoint y: 129, distance: 119.1
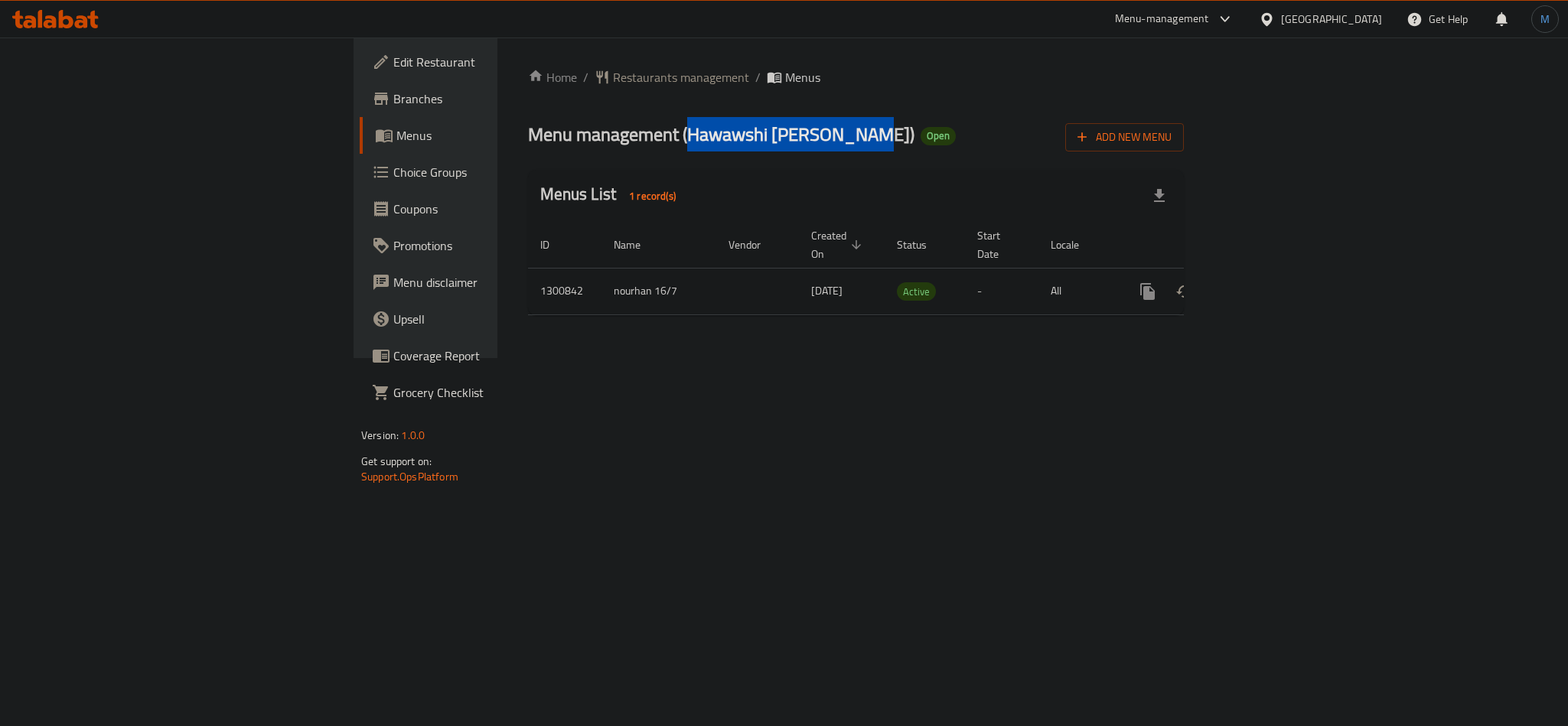
click at [613, 129] on span "Menu management ( Hawawshi [PERSON_NAME] )" at bounding box center [721, 134] width 386 height 35
drag, startPoint x: 613, startPoint y: 129, endPoint x: 480, endPoint y: 132, distance: 133.0
click at [528, 132] on span "Menu management ( Hawawshi [PERSON_NAME] )" at bounding box center [721, 134] width 386 height 35
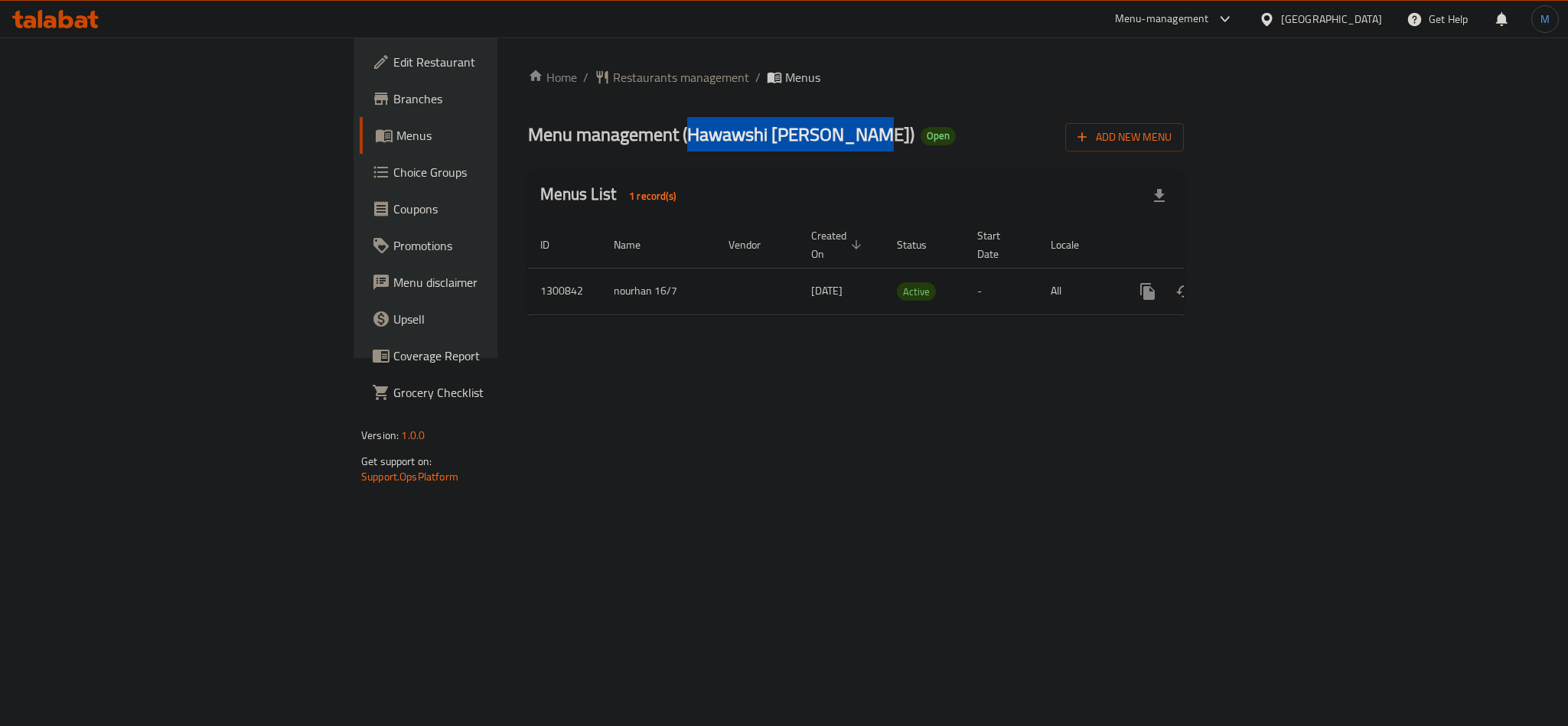
click at [604, 141] on span "Menu management ( Hawawshi [PERSON_NAME] )" at bounding box center [721, 134] width 386 height 35
drag, startPoint x: 604, startPoint y: 141, endPoint x: 475, endPoint y: 127, distance: 129.8
click at [528, 127] on span "Menu management ( Hawawshi [PERSON_NAME] )" at bounding box center [721, 134] width 386 height 35
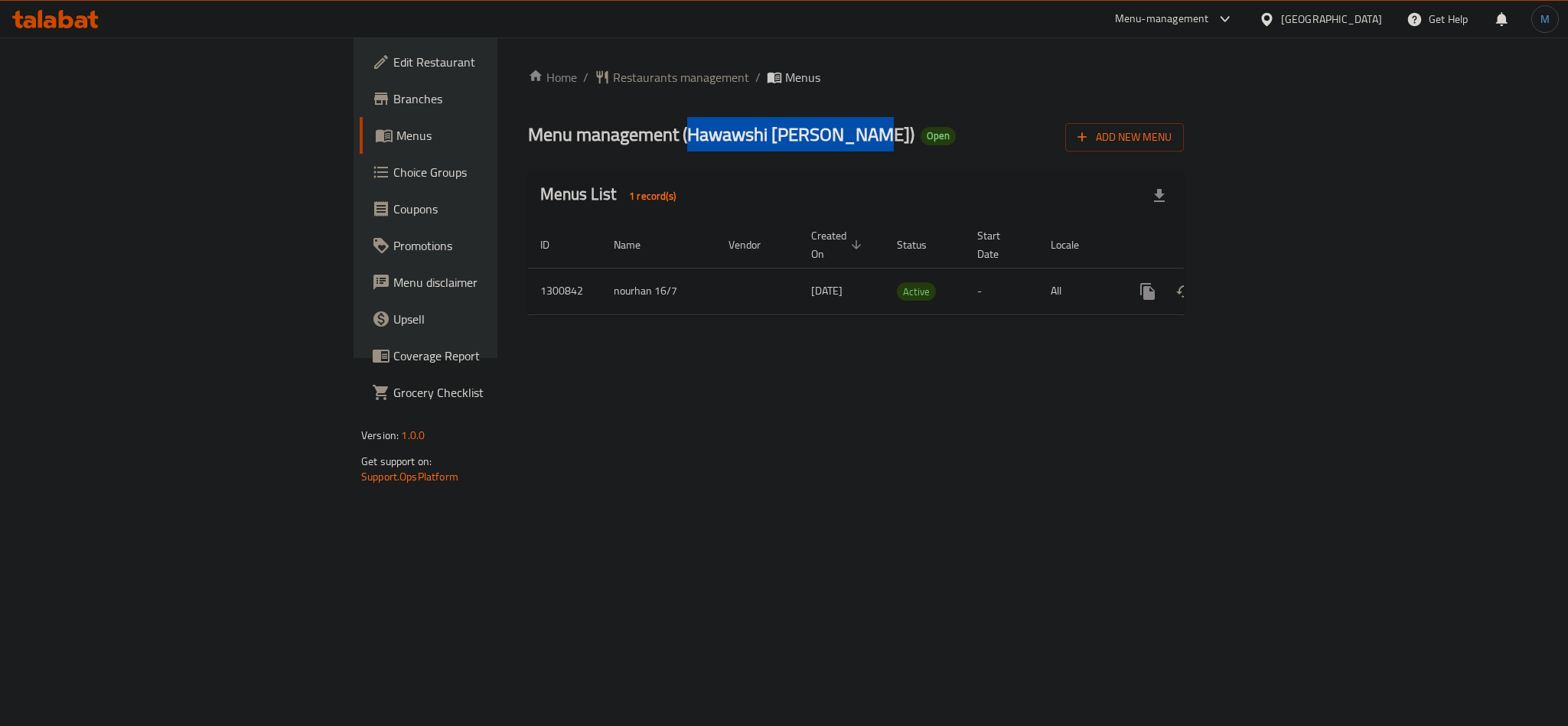
drag, startPoint x: 475, startPoint y: 127, endPoint x: 609, endPoint y: 143, distance: 135.0
click at [609, 143] on span "Menu management ( Hawawshi [PERSON_NAME] )" at bounding box center [721, 134] width 386 height 35
click at [528, 140] on span "Menu management ( Hawawshi [PERSON_NAME] )" at bounding box center [721, 134] width 386 height 35
drag, startPoint x: 488, startPoint y: 140, endPoint x: 602, endPoint y: 139, distance: 114.0
click at [602, 139] on span "Menu management ( Hawawshi [PERSON_NAME] )" at bounding box center [721, 134] width 386 height 35
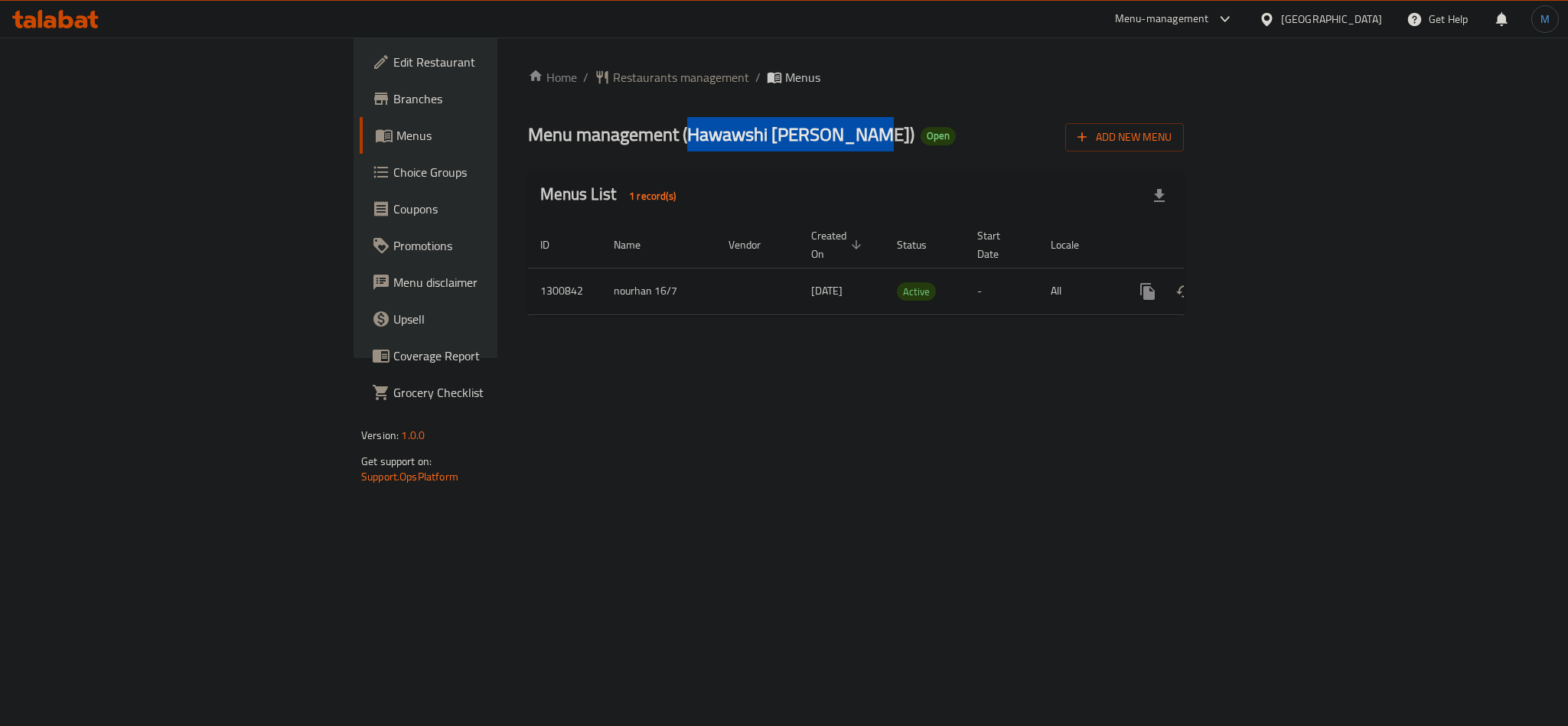
click at [602, 139] on span "Menu management ( Hawawshi [PERSON_NAME] )" at bounding box center [721, 134] width 386 height 35
drag, startPoint x: 602, startPoint y: 139, endPoint x: 480, endPoint y: 128, distance: 122.5
click at [528, 128] on span "Menu management ( Hawawshi [PERSON_NAME] )" at bounding box center [721, 134] width 386 height 35
drag, startPoint x: 480, startPoint y: 128, endPoint x: 594, endPoint y: 136, distance: 114.3
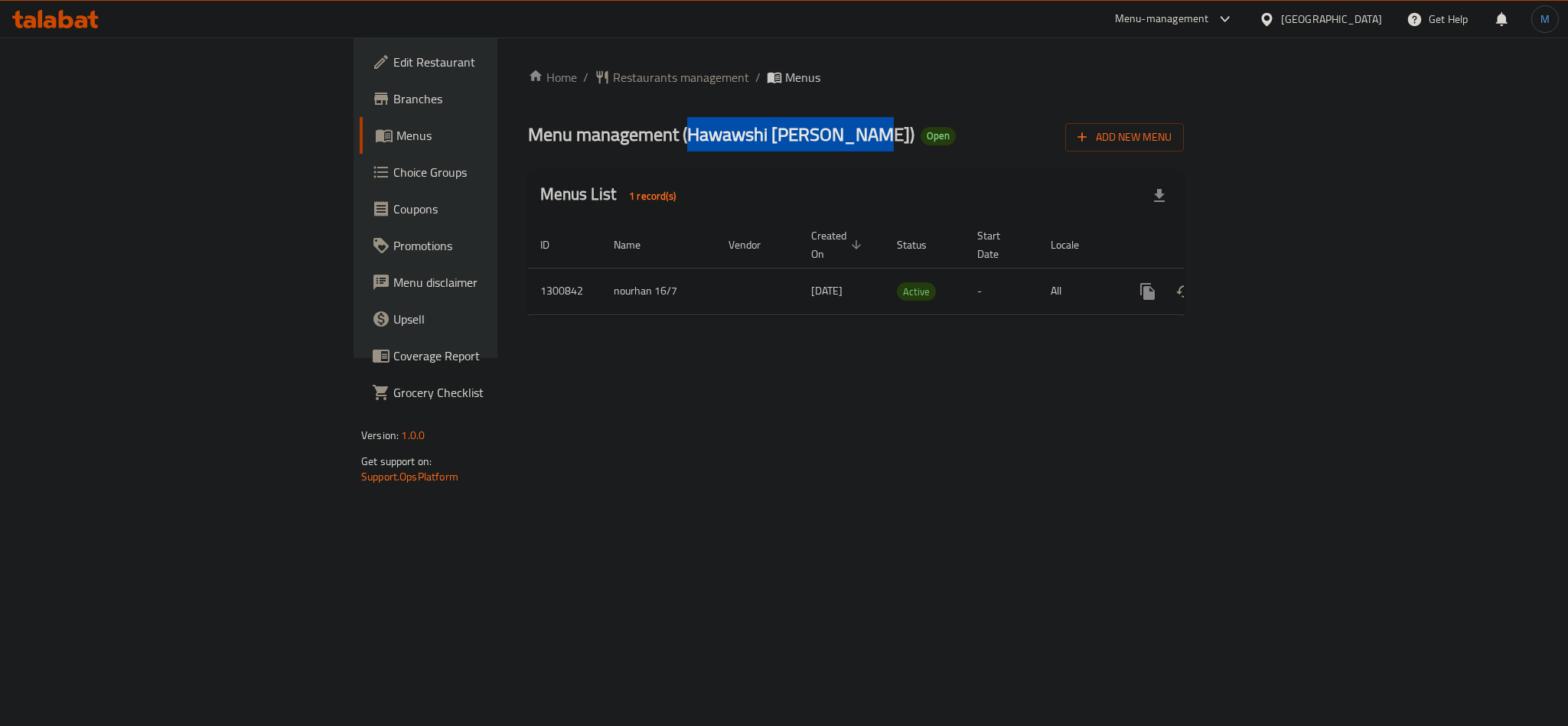
click at [594, 136] on span "Menu management ( Hawawshi [PERSON_NAME] )" at bounding box center [721, 134] width 386 height 35
drag, startPoint x: 594, startPoint y: 136, endPoint x: 485, endPoint y: 143, distance: 109.2
click at [528, 143] on span "Menu management ( Hawawshi [PERSON_NAME] )" at bounding box center [721, 134] width 386 height 35
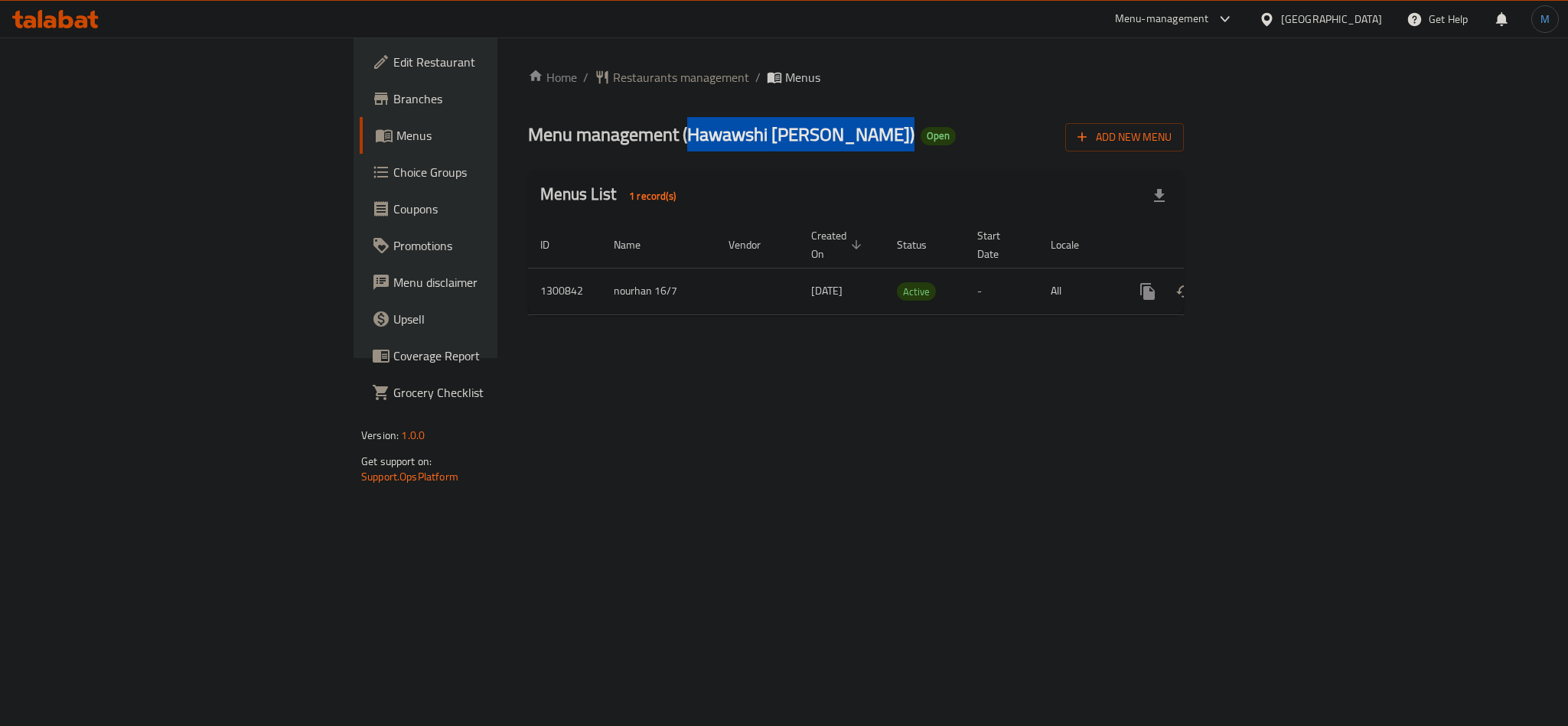
drag, startPoint x: 485, startPoint y: 143, endPoint x: 643, endPoint y: 140, distance: 158.0
click at [643, 140] on h2 "Menu management ( Hawawshi [PERSON_NAME] ) Open" at bounding box center [741, 135] width 428 height 25
click at [615, 136] on span "Menu management ( Hawawshi [PERSON_NAME] )" at bounding box center [721, 134] width 386 height 35
drag, startPoint x: 615, startPoint y: 136, endPoint x: 537, endPoint y: 143, distance: 78.3
click at [537, 143] on span "Menu management ( Hawawshi [PERSON_NAME] )" at bounding box center [721, 134] width 386 height 35
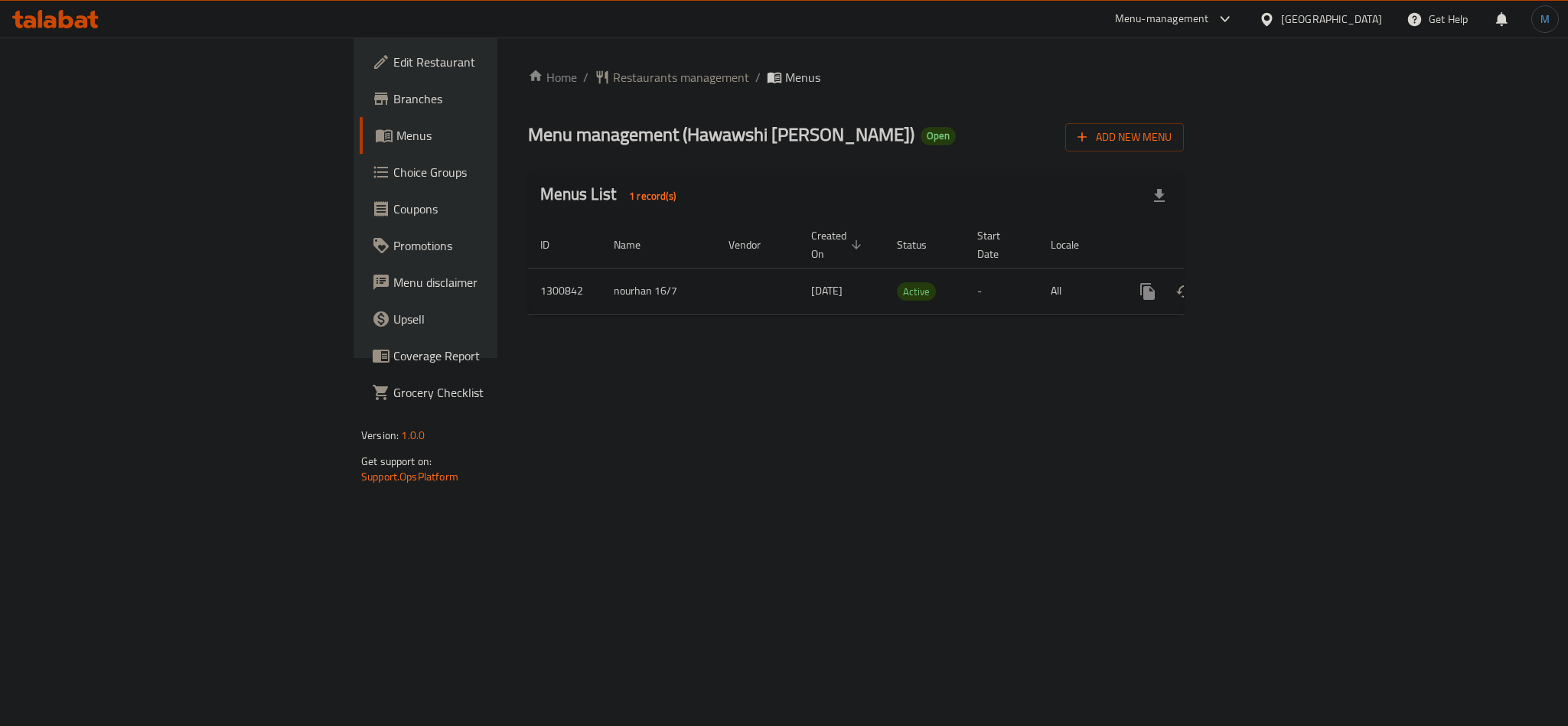
click at [528, 141] on span "Menu management ( Hawawshi [PERSON_NAME] )" at bounding box center [721, 134] width 386 height 35
